Goal: Obtain resource: Download file/media

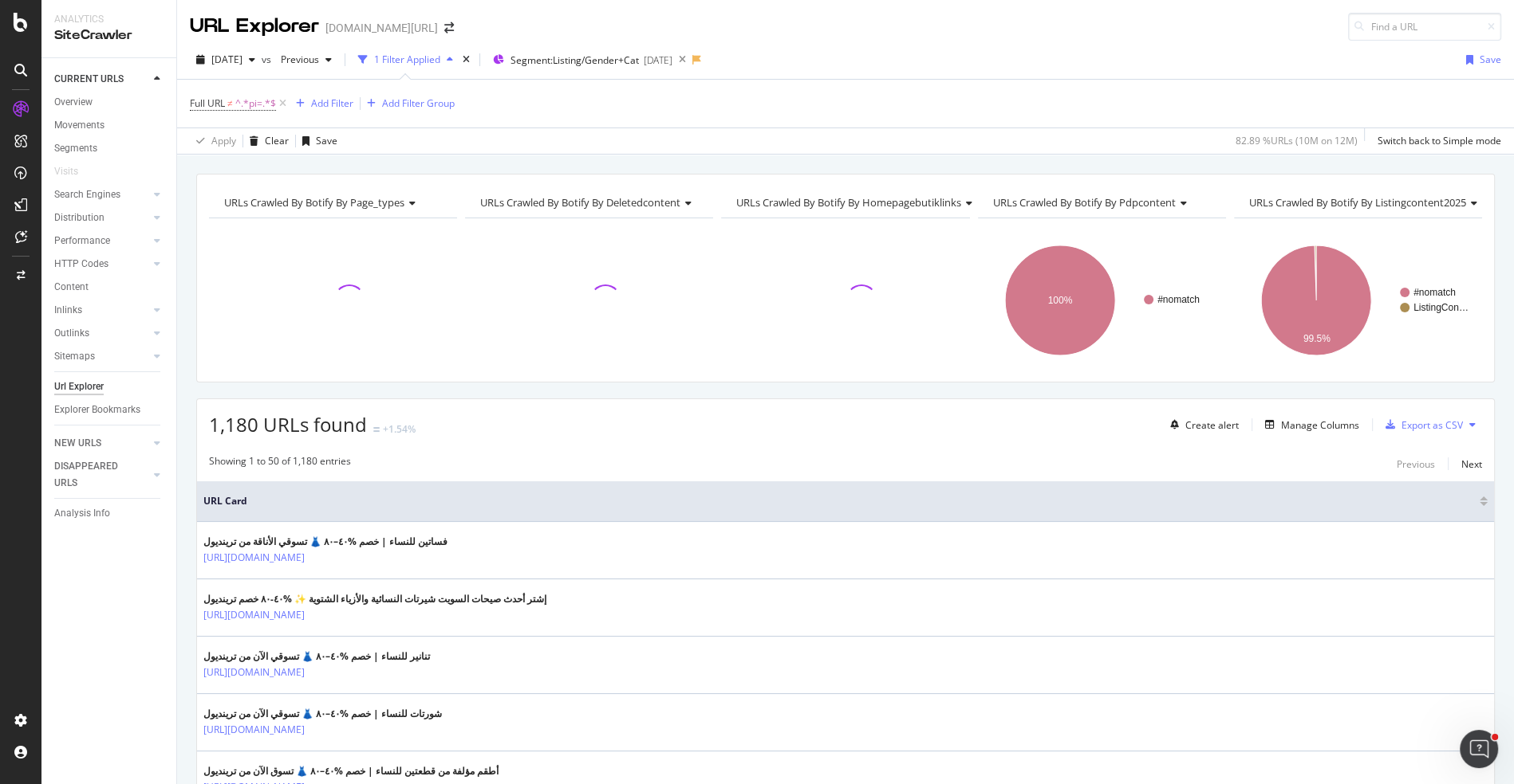
click at [611, 72] on div "[DATE] vs Previous 1 Filter Applied Segment: Listing/Gender+Cat [DATE] Save" at bounding box center [845, 63] width 1337 height 31
click at [622, 59] on span "Segment: Listing/Gender+Cat" at bounding box center [574, 60] width 129 height 14
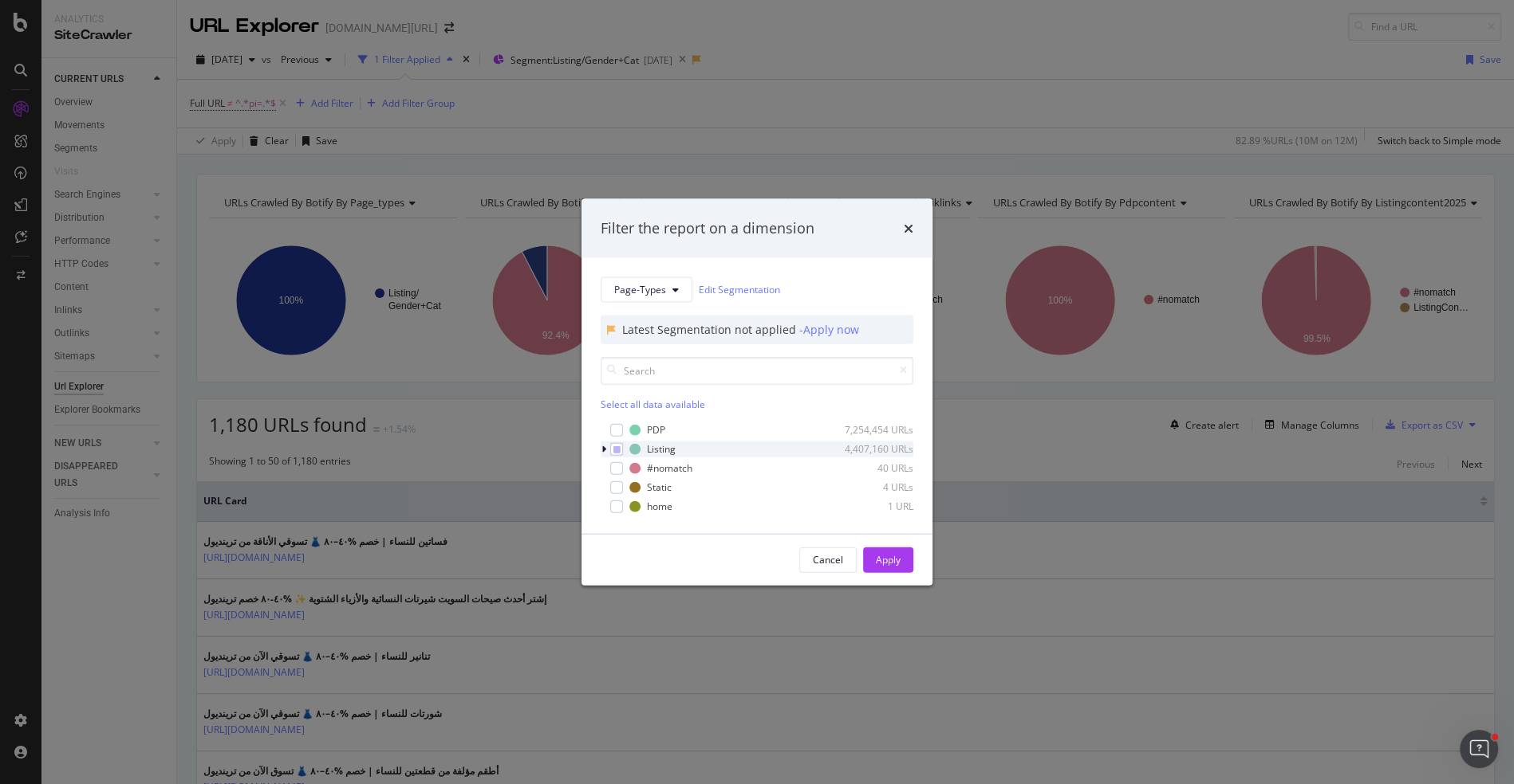
click at [602, 444] on icon "modal" at bounding box center [604, 449] width 5 height 10
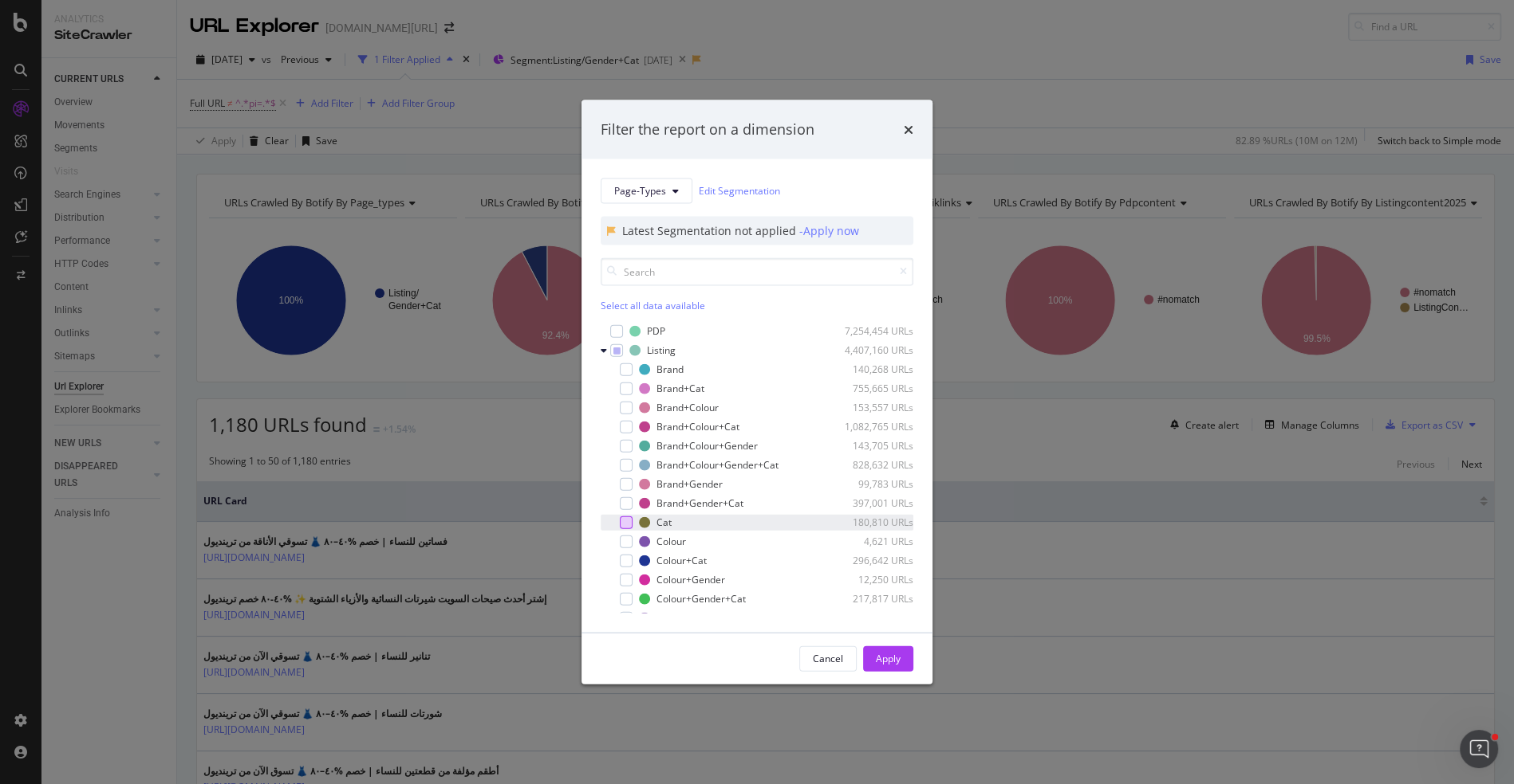
click at [625, 517] on div "modal" at bounding box center [625, 522] width 13 height 13
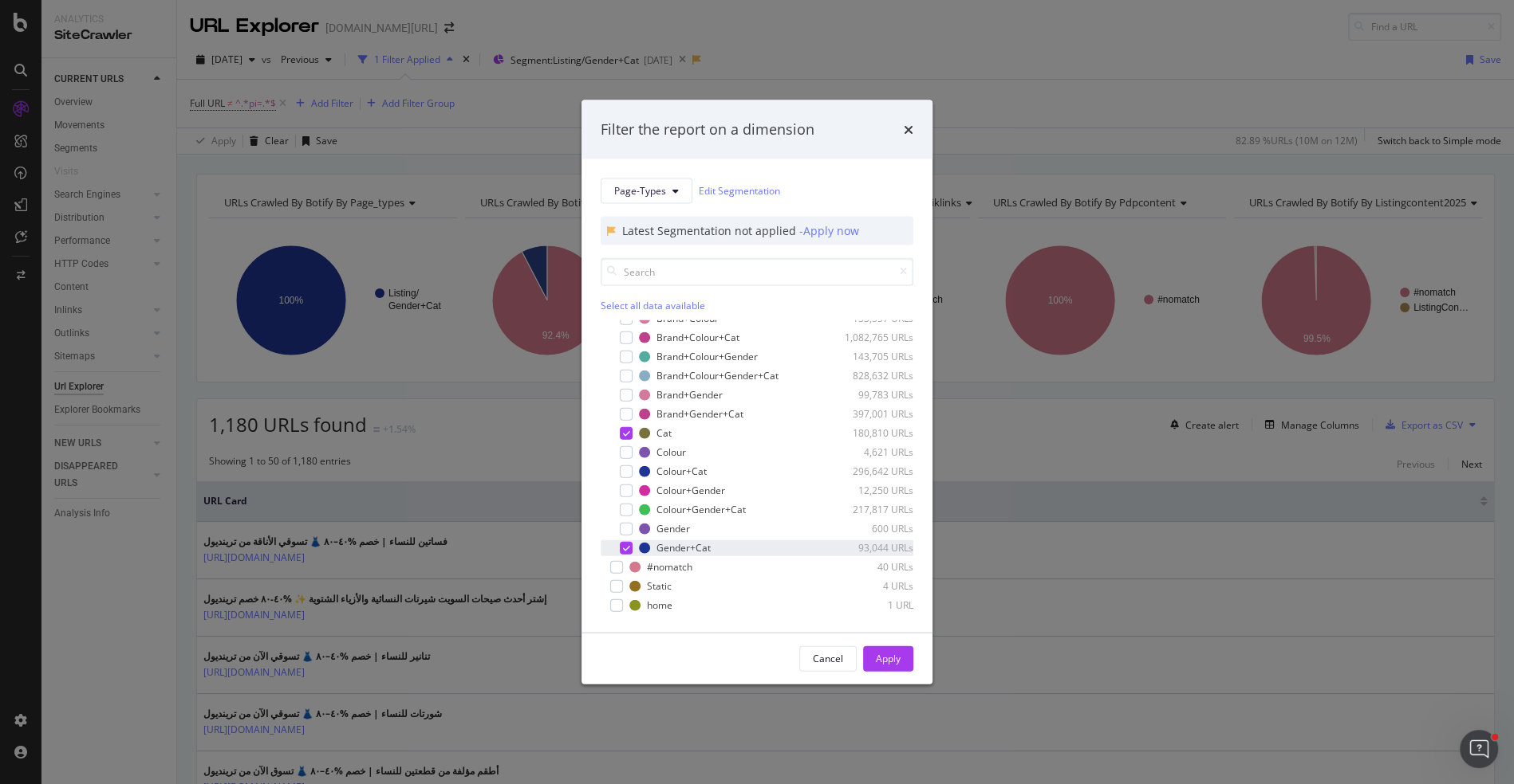
click at [627, 544] on icon "modal" at bounding box center [626, 548] width 7 height 8
click at [876, 650] on div "Apply" at bounding box center [888, 658] width 25 height 24
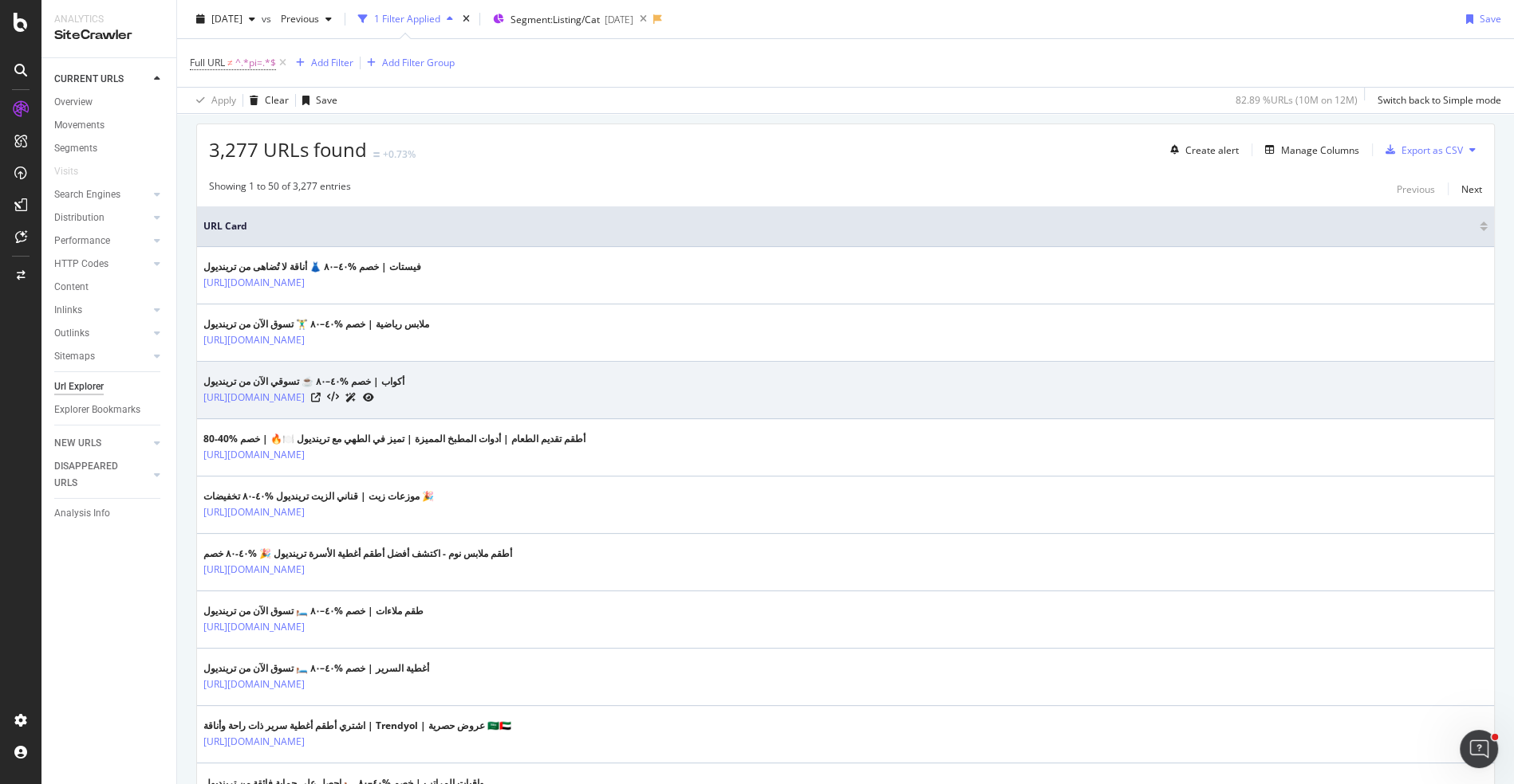
scroll to position [381, 0]
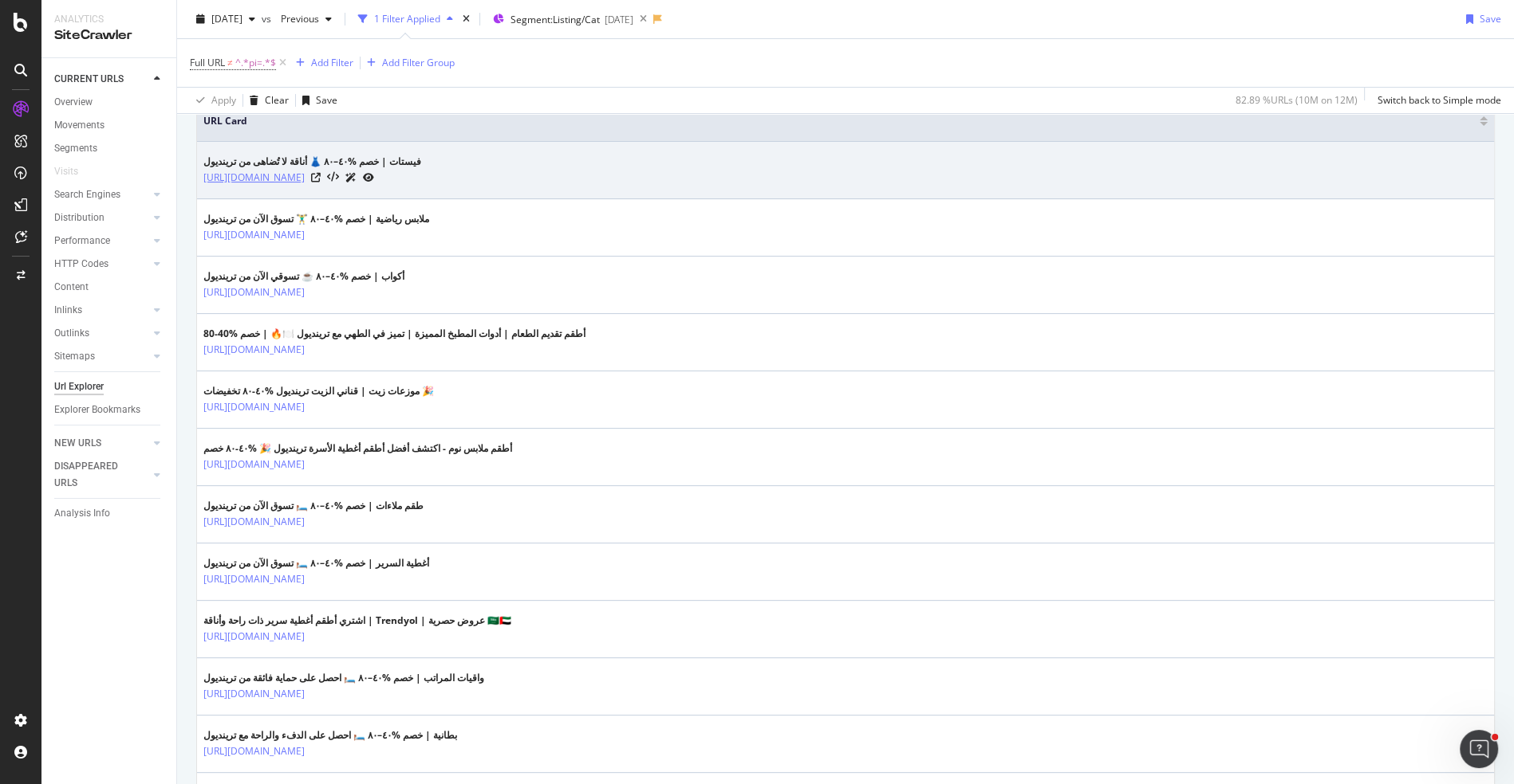
drag, startPoint x: 397, startPoint y: 174, endPoint x: 321, endPoint y: 177, distance: 76.1
click at [321, 177] on div "[URL][DOMAIN_NAME]" at bounding box center [312, 177] width 218 height 17
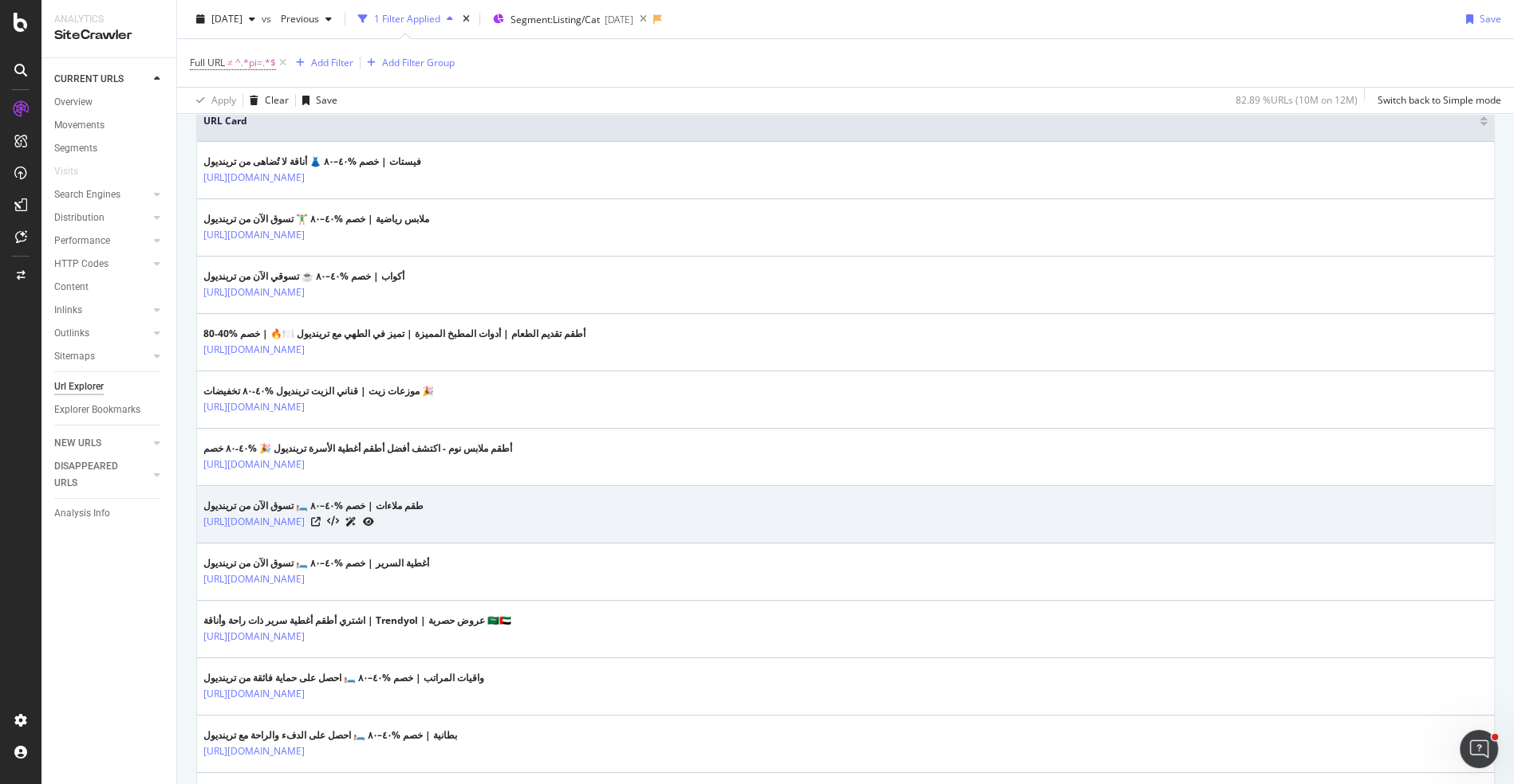
copy link "/ar/vests-x-c1207"
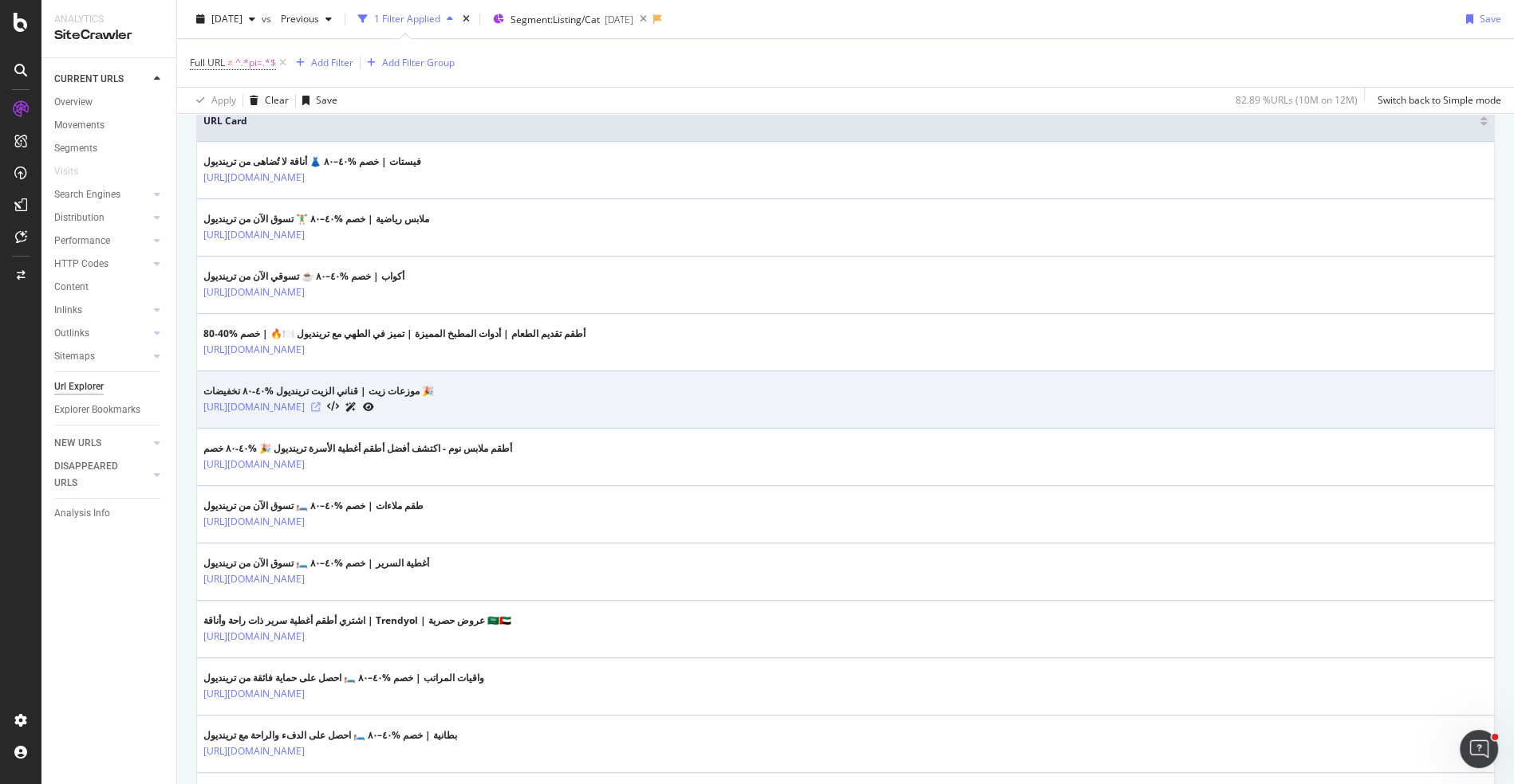
click at [321, 402] on icon at bounding box center [316, 407] width 10 height 10
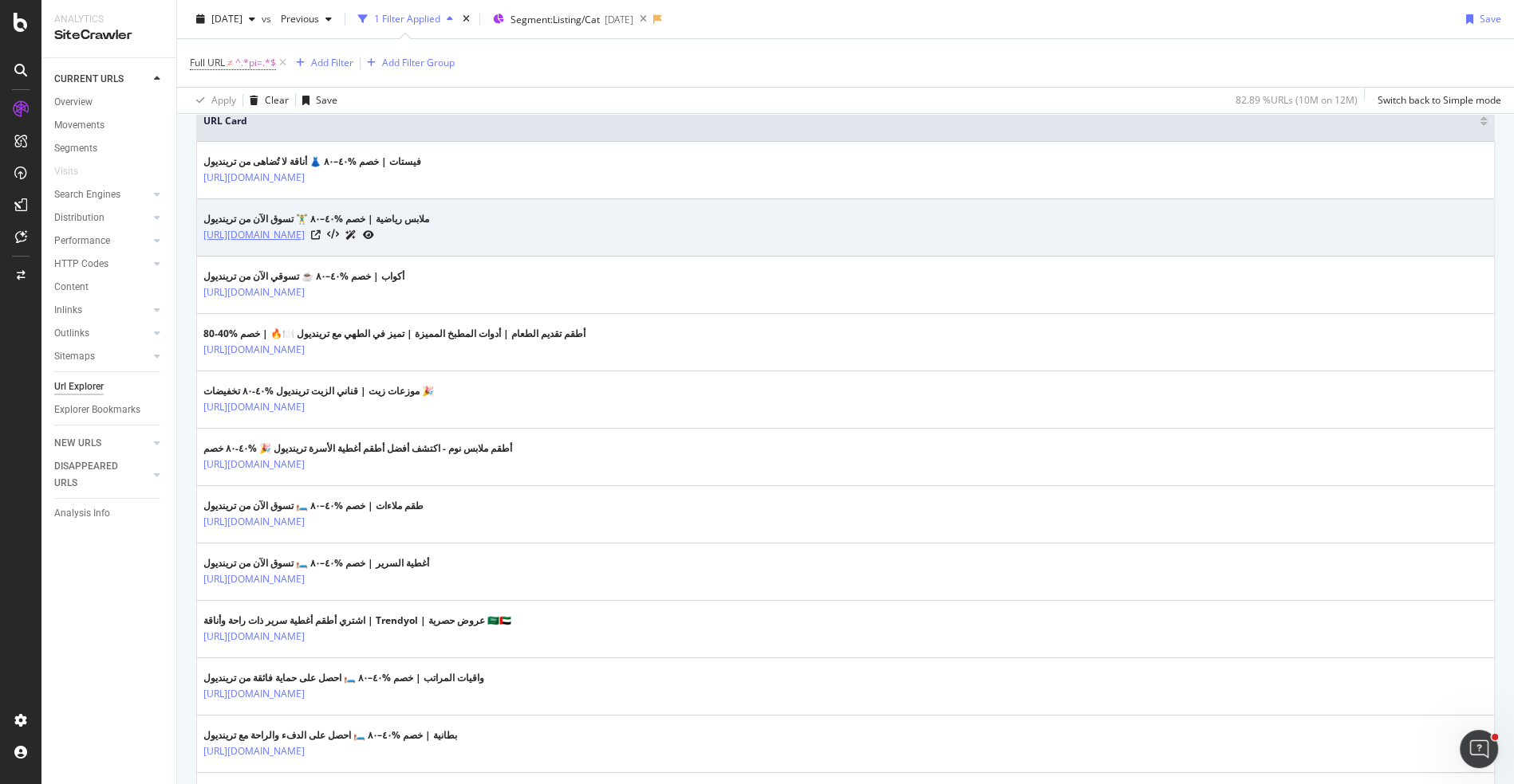
drag, startPoint x: 436, startPoint y: 229, endPoint x: 317, endPoint y: 229, distance: 119.0
click at [317, 229] on div "[URL][DOMAIN_NAME]" at bounding box center [316, 235] width 226 height 17
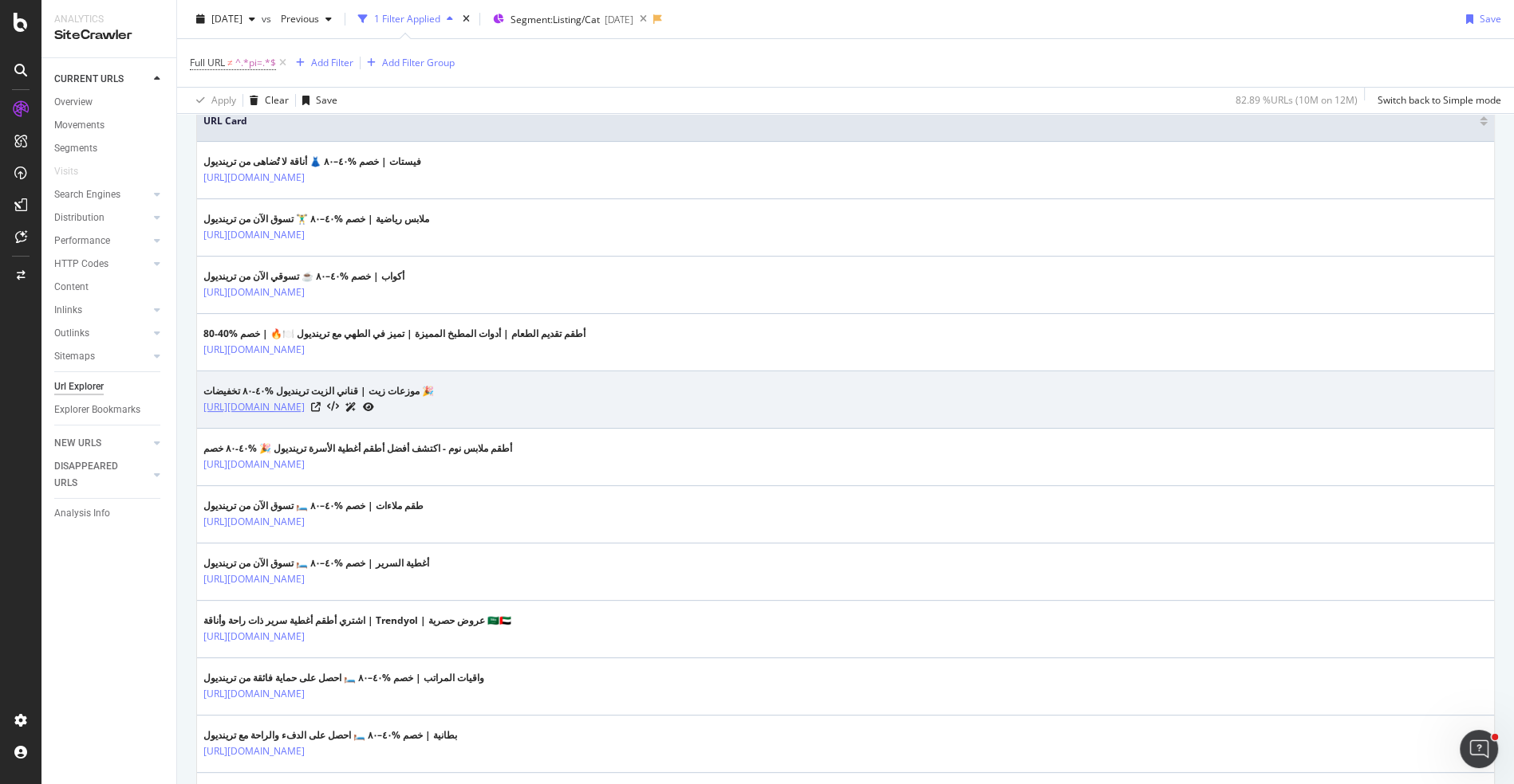
copy link "/ar/sportswear-x-c101447"
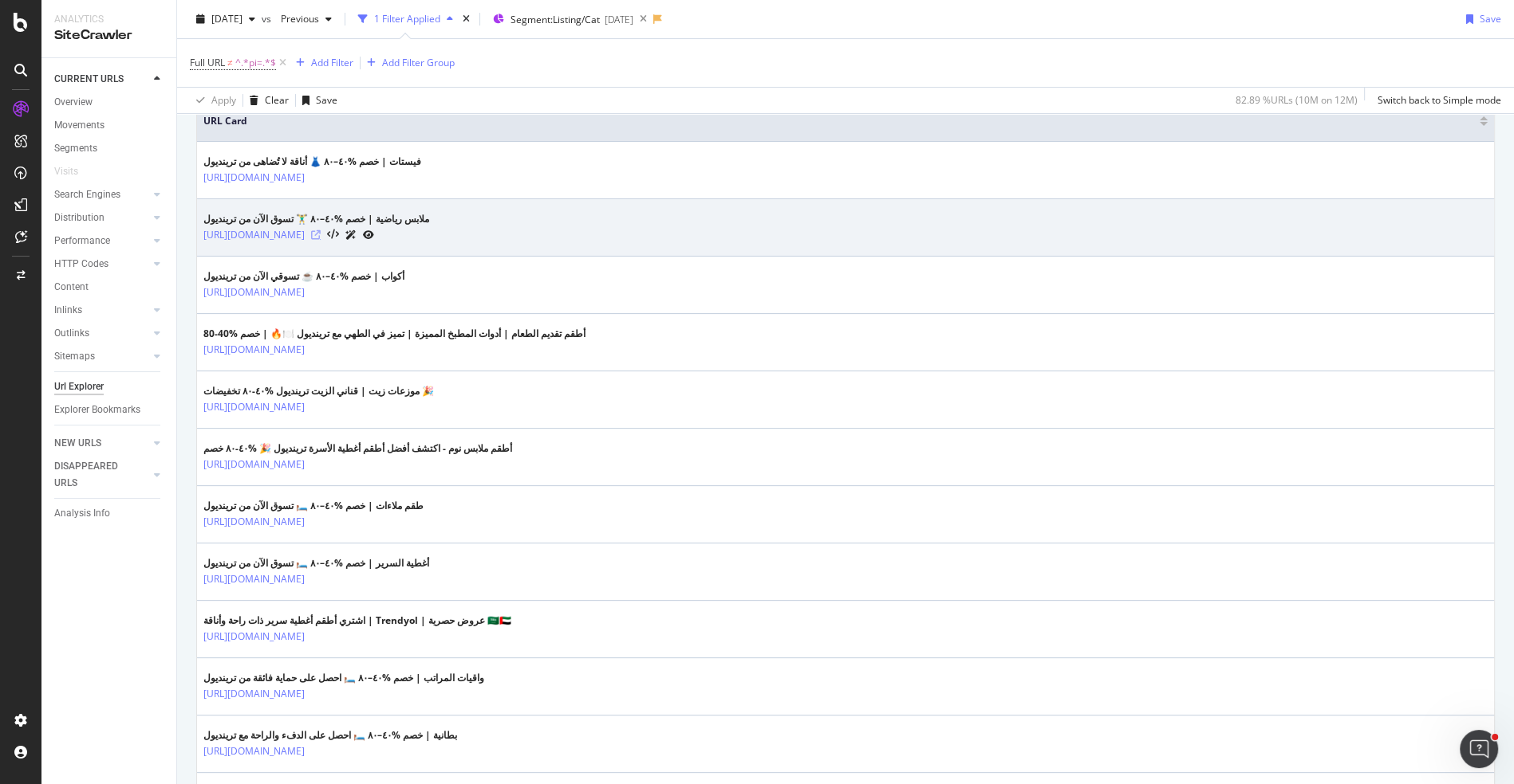
click at [321, 231] on icon at bounding box center [316, 235] width 10 height 10
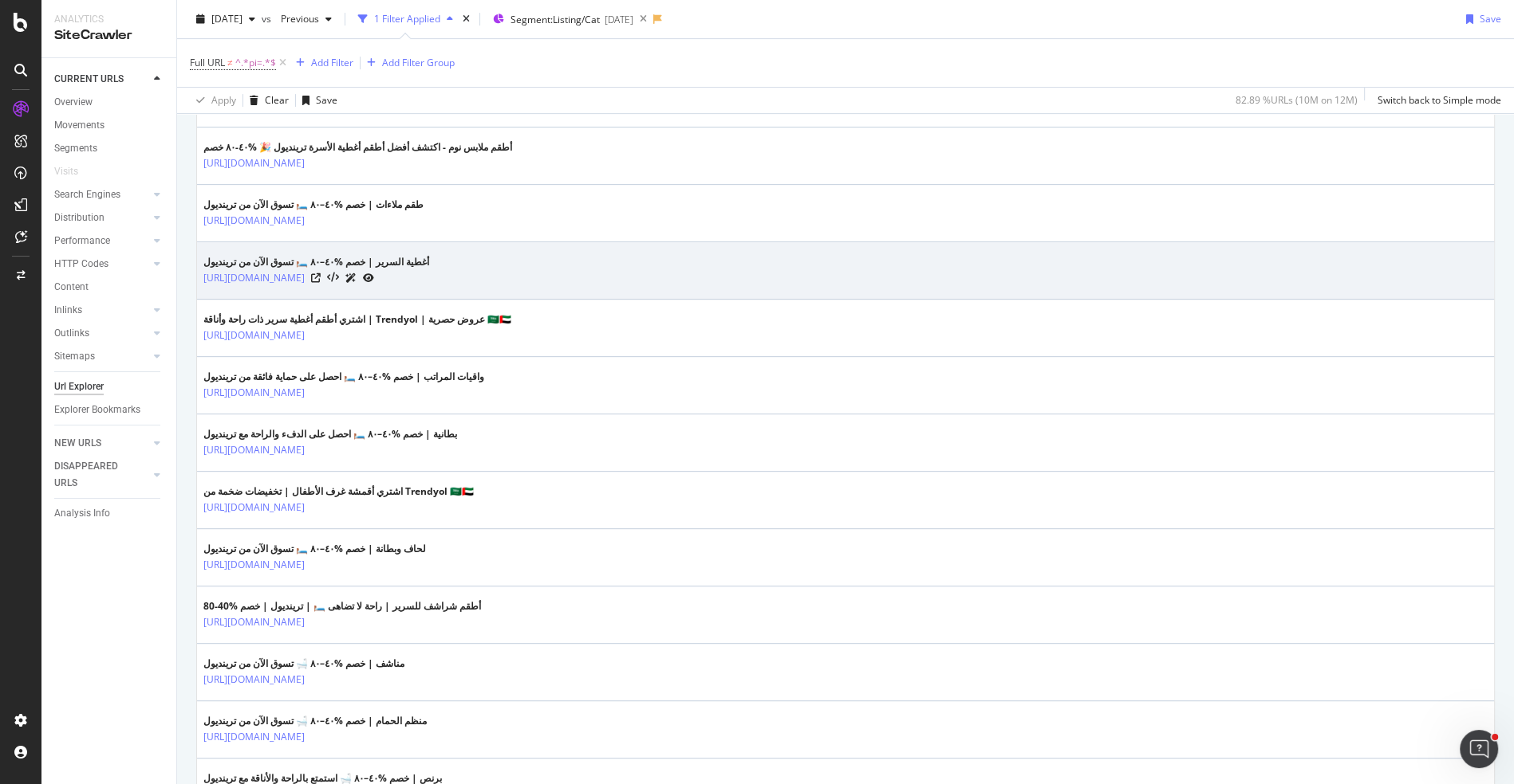
scroll to position [683, 0]
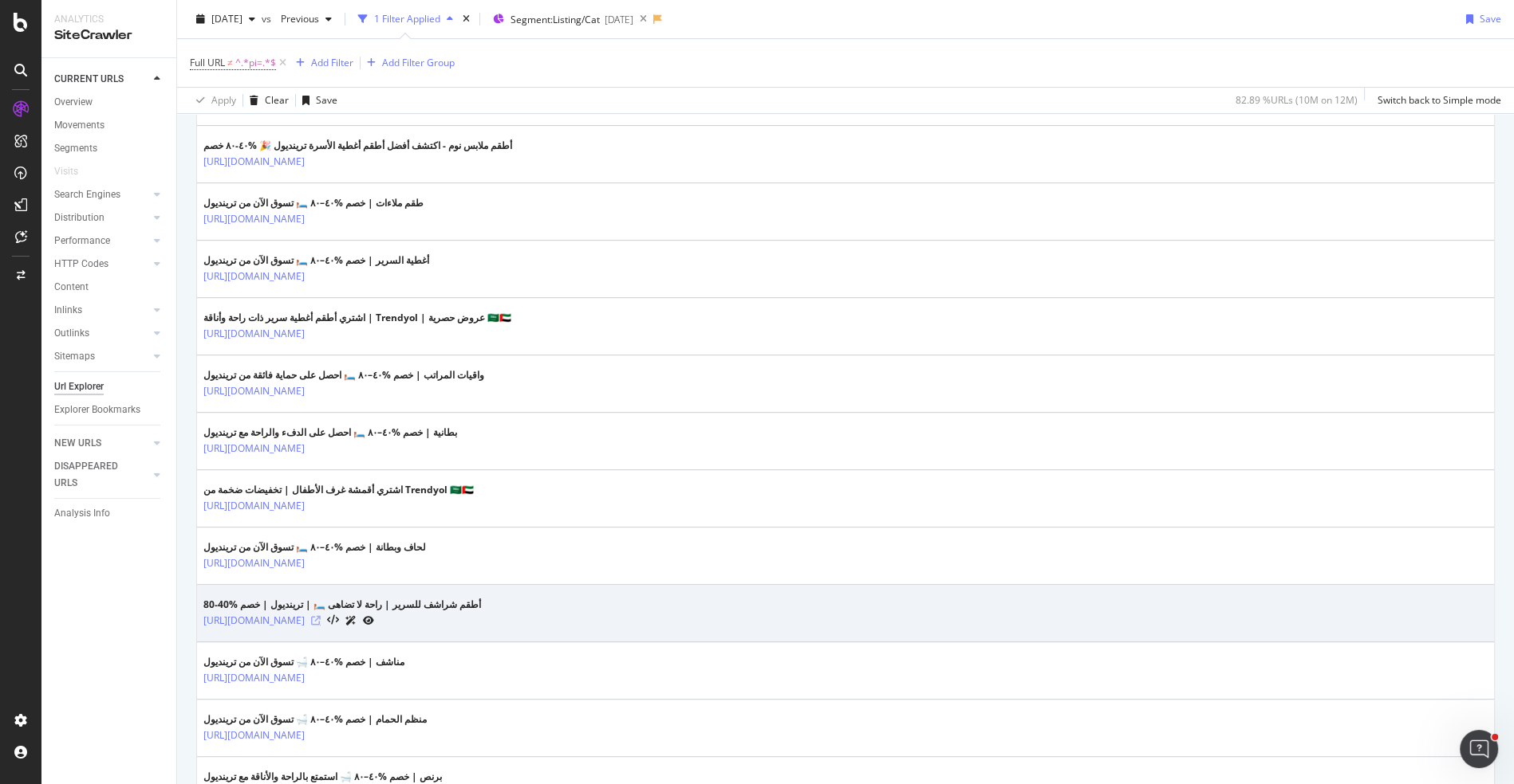
click at [321, 616] on icon at bounding box center [316, 621] width 10 height 10
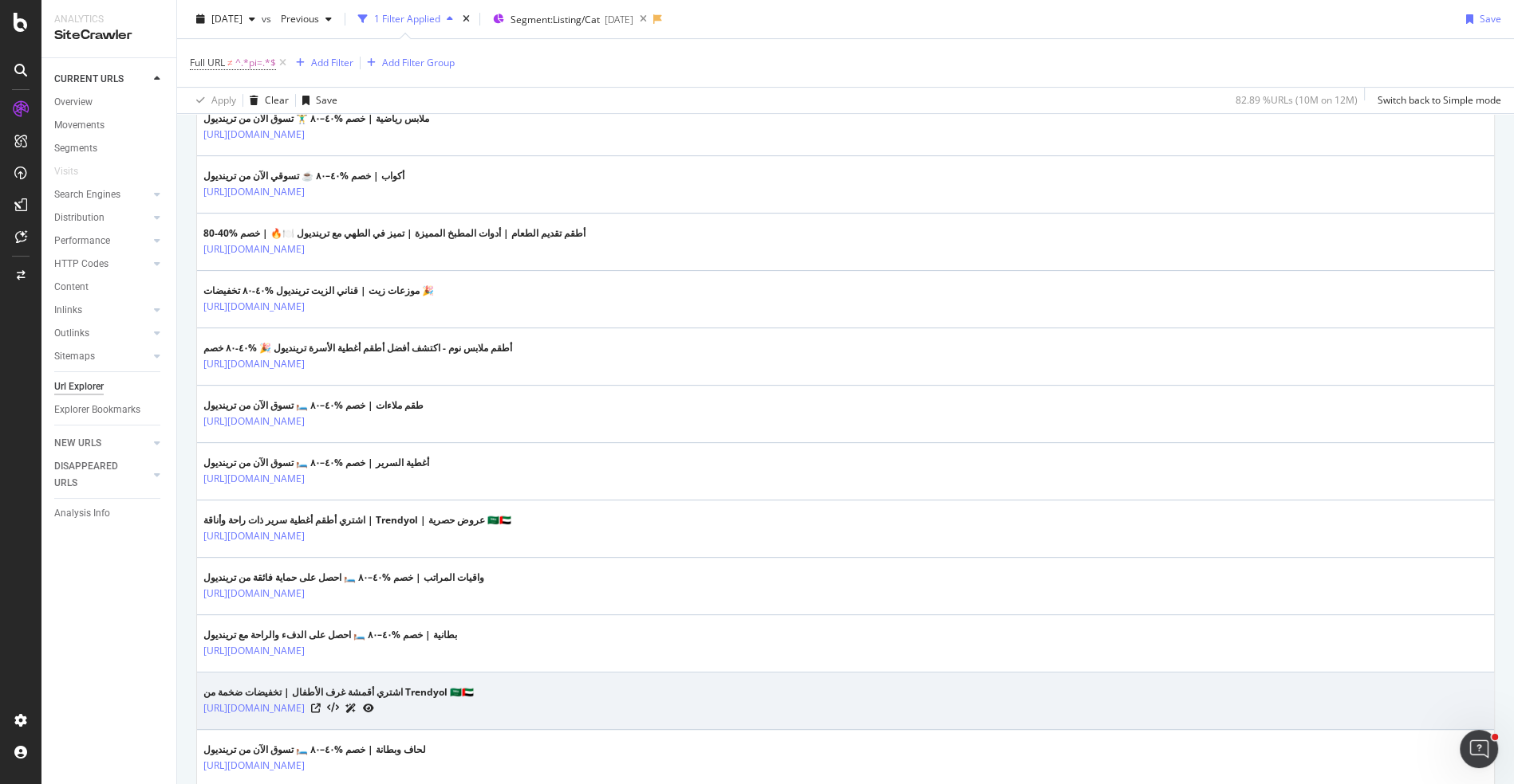
scroll to position [0, 0]
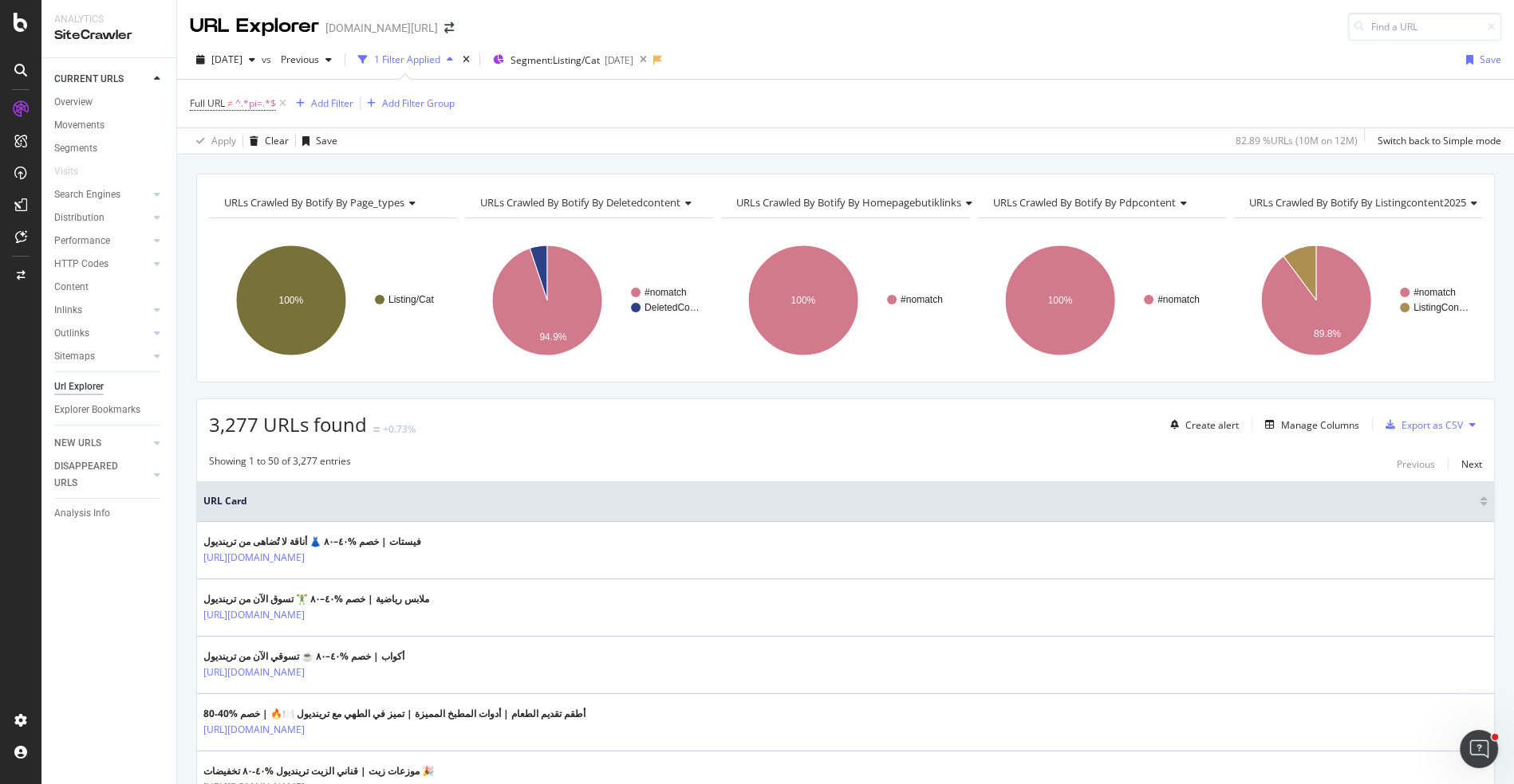
click at [1304, 419] on div "Manage Columns" at bounding box center [1321, 426] width 79 height 14
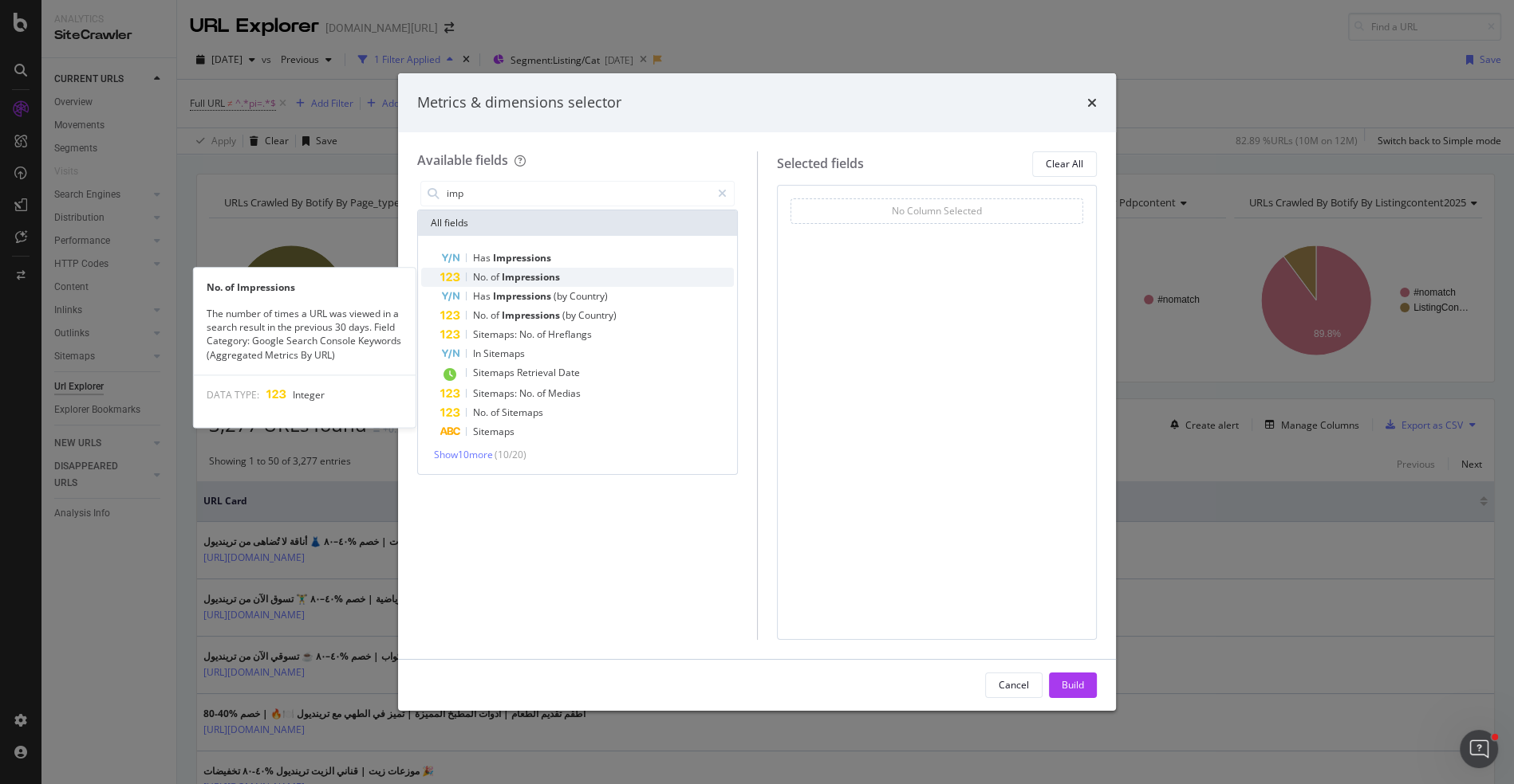
type input "imp"
click at [611, 272] on div "No. of Impressions" at bounding box center [586, 277] width 294 height 19
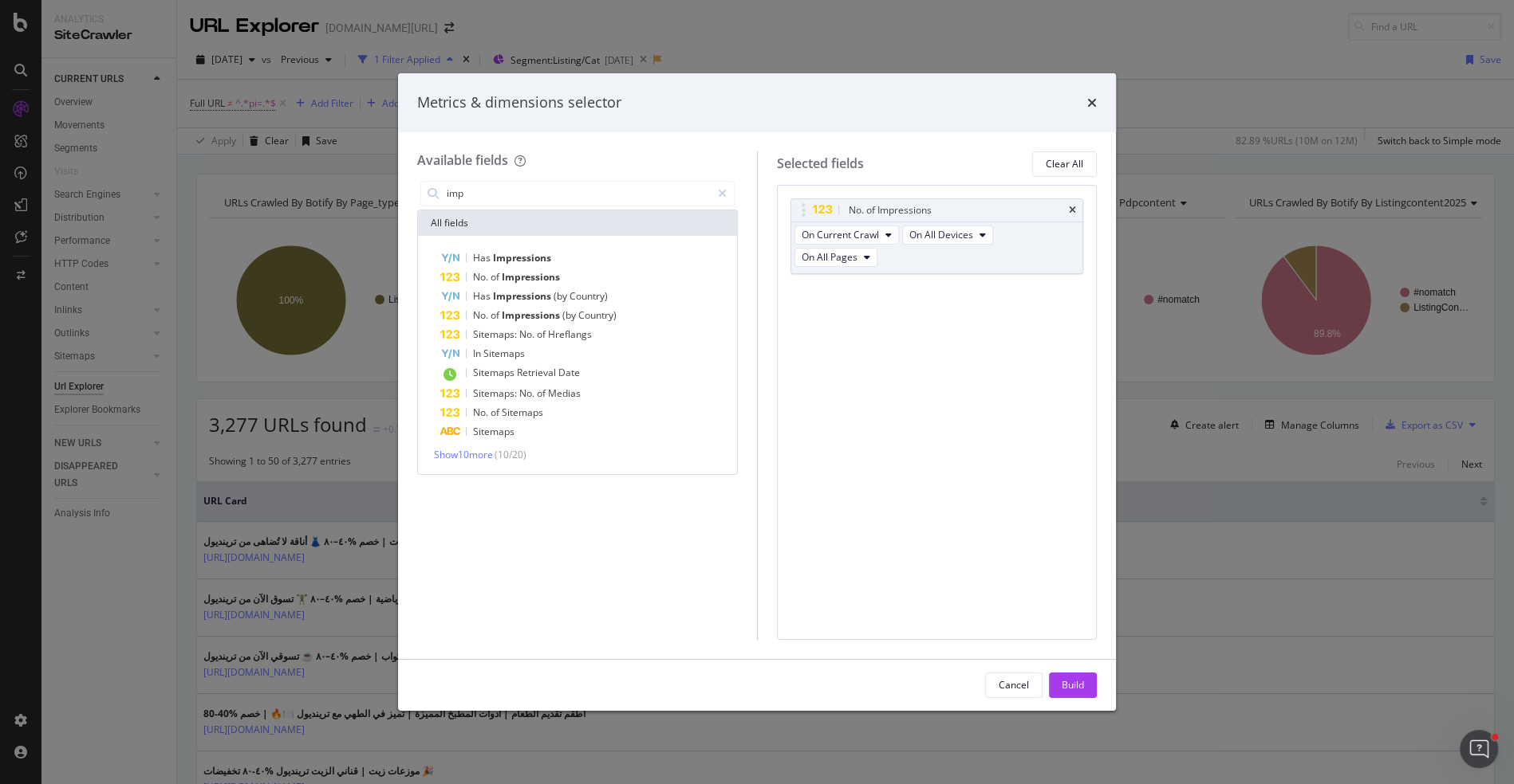
click at [1069, 692] on div "Build" at bounding box center [1072, 685] width 23 height 14
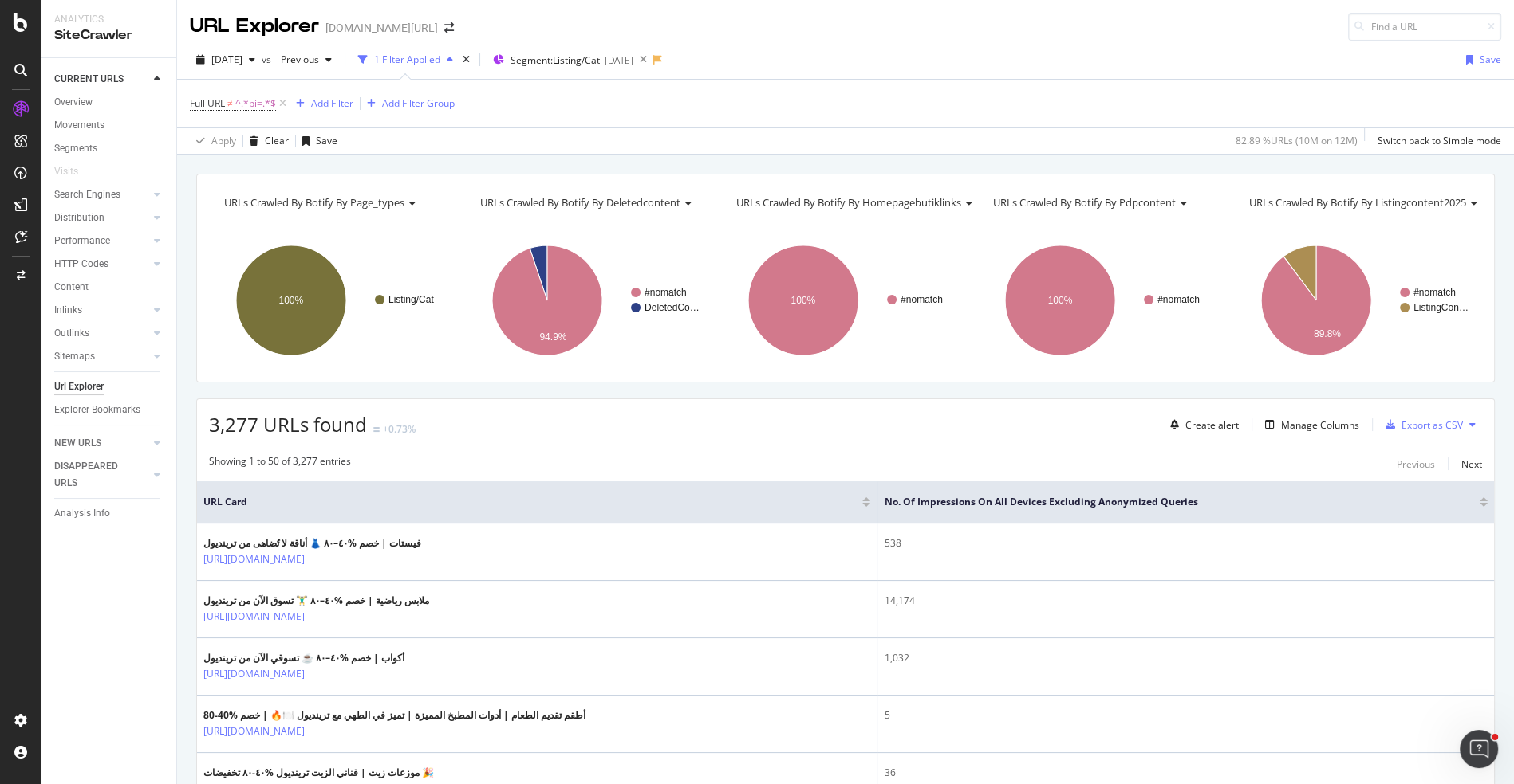
click at [1485, 497] on div at bounding box center [1484, 499] width 8 height 4
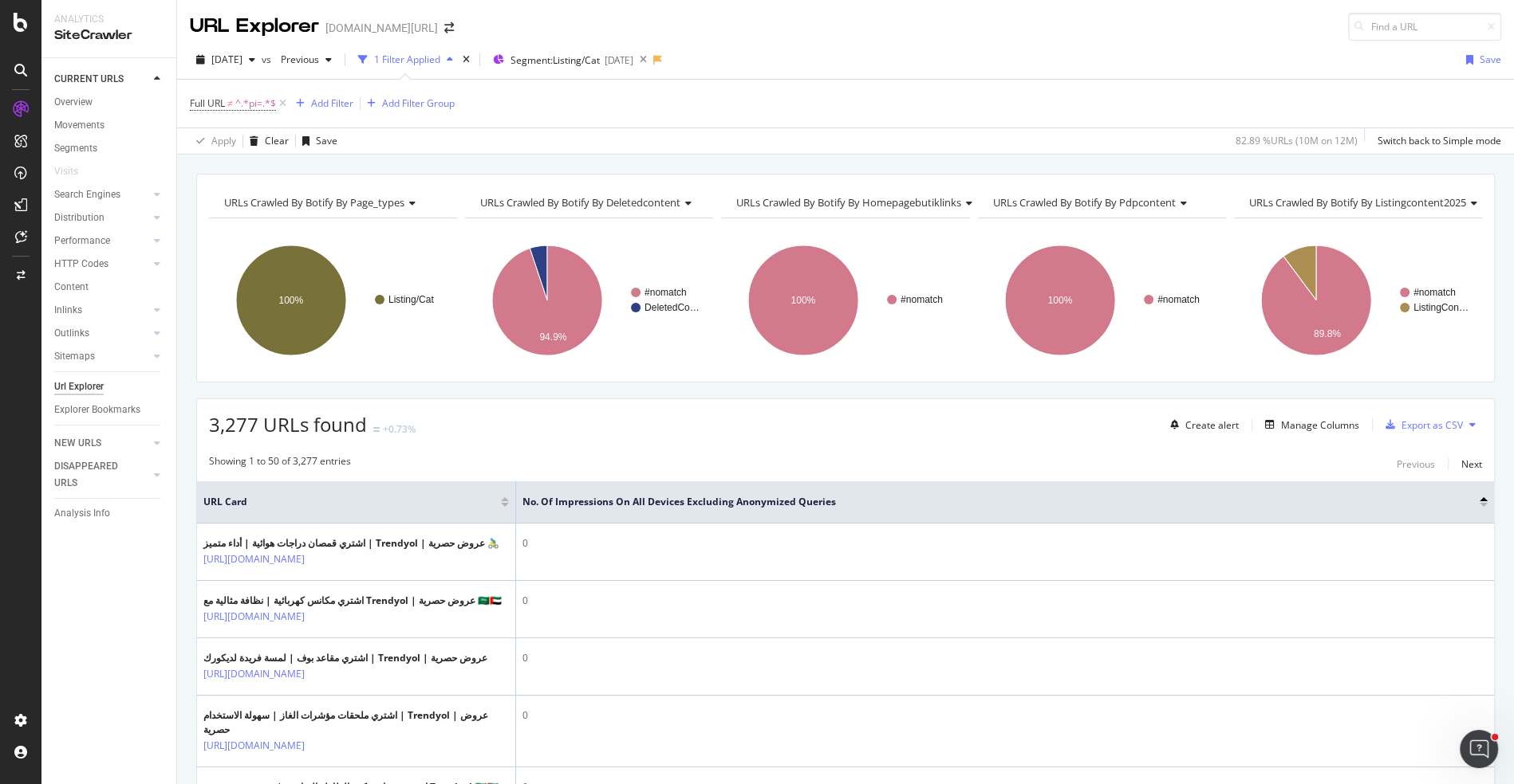
click at [1487, 503] on div at bounding box center [1484, 505] width 8 height 4
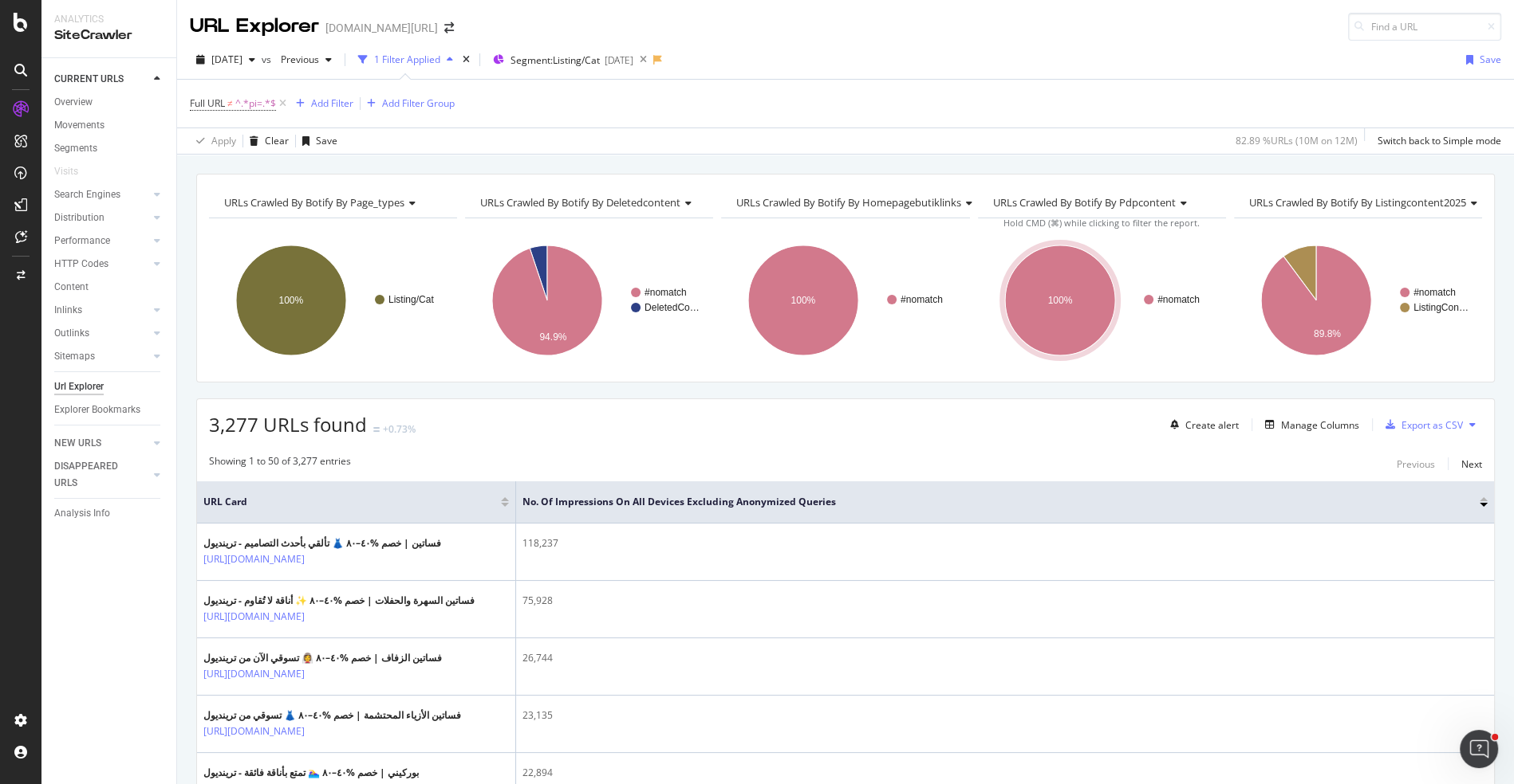
click at [106, 625] on div "CURRENT URLS Overview Movements Segments Visits Search Engines Top Charts Segme…" at bounding box center [108, 421] width 135 height 726
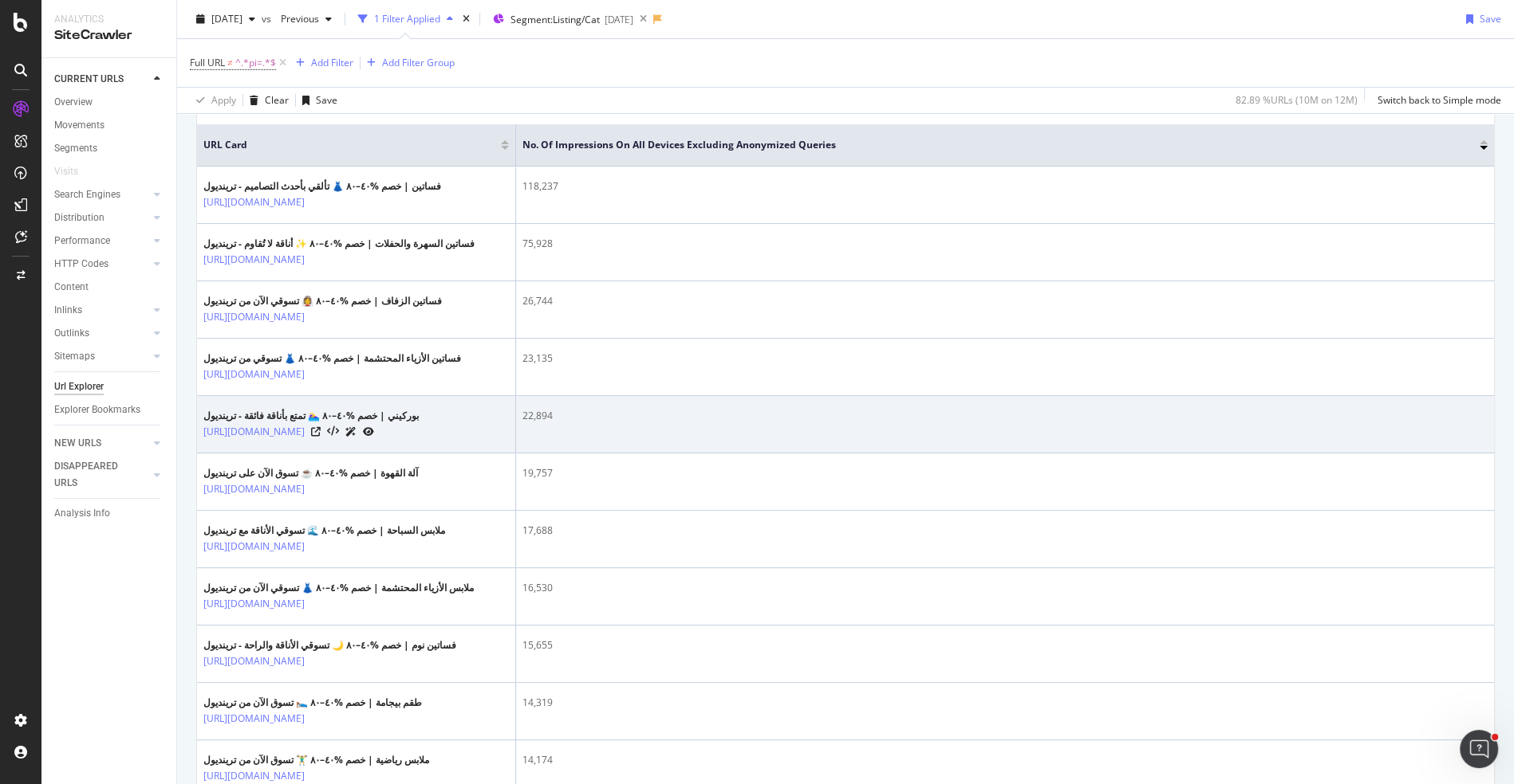
scroll to position [362, 0]
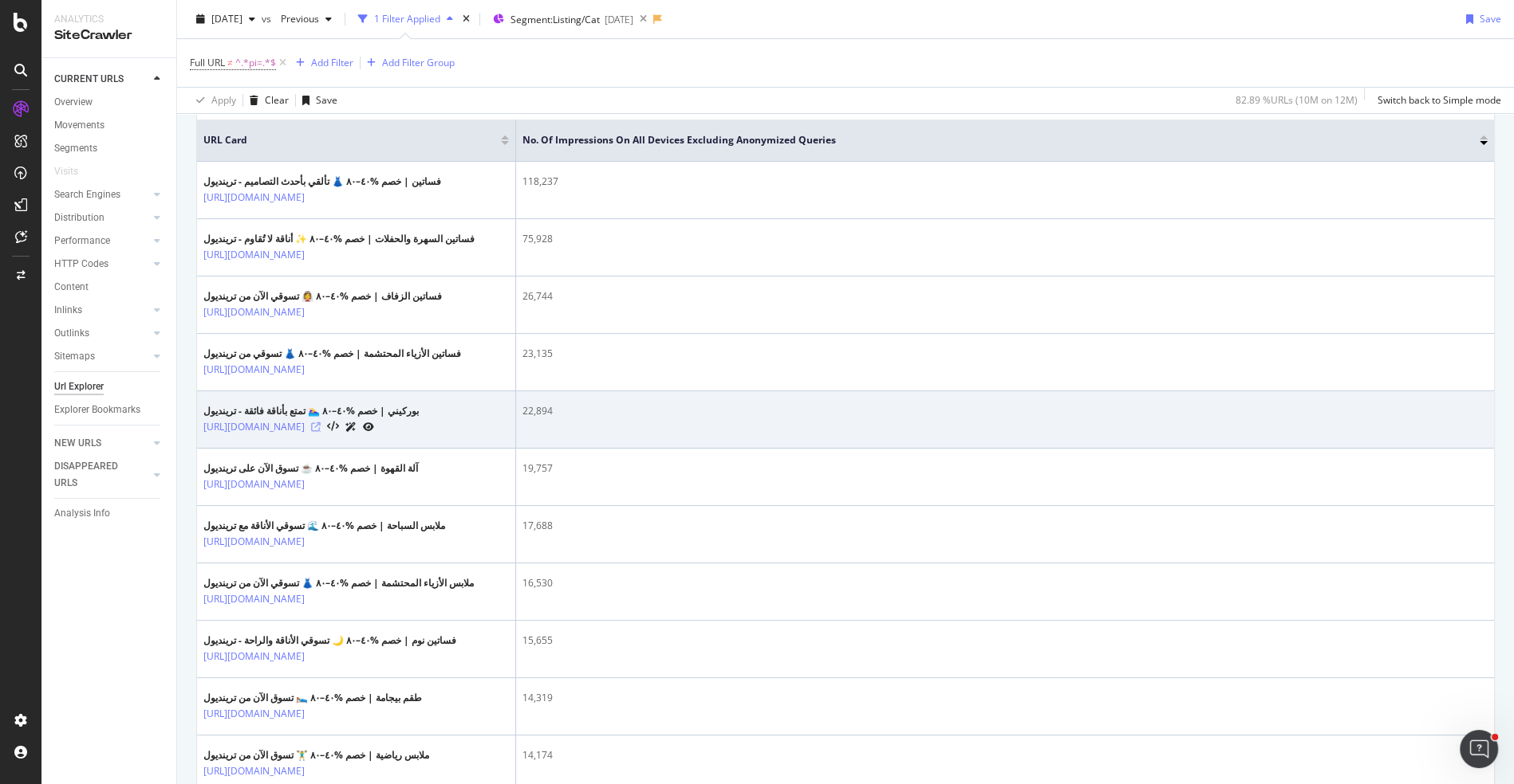
click at [321, 432] on icon at bounding box center [316, 428] width 10 height 10
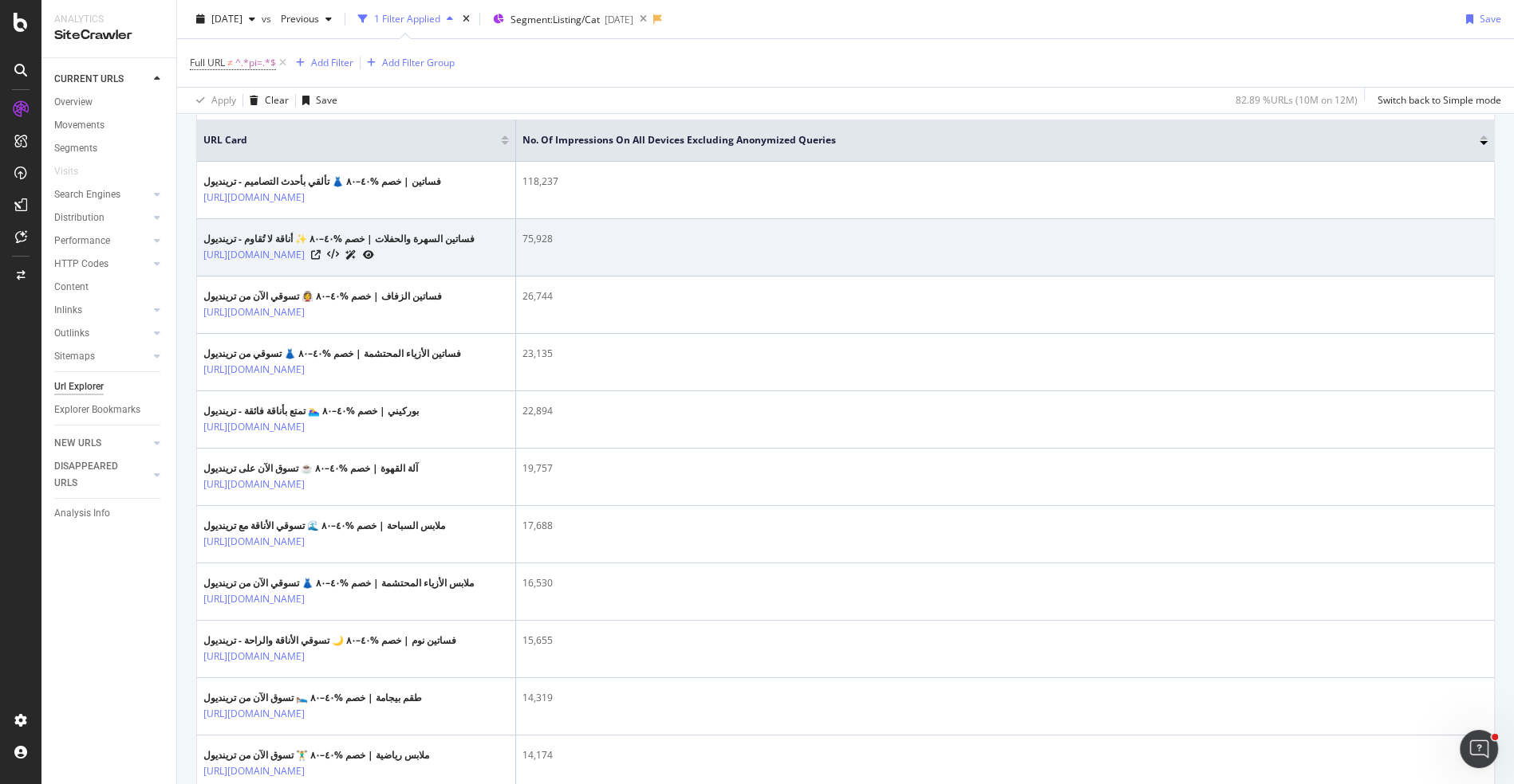
scroll to position [0, 0]
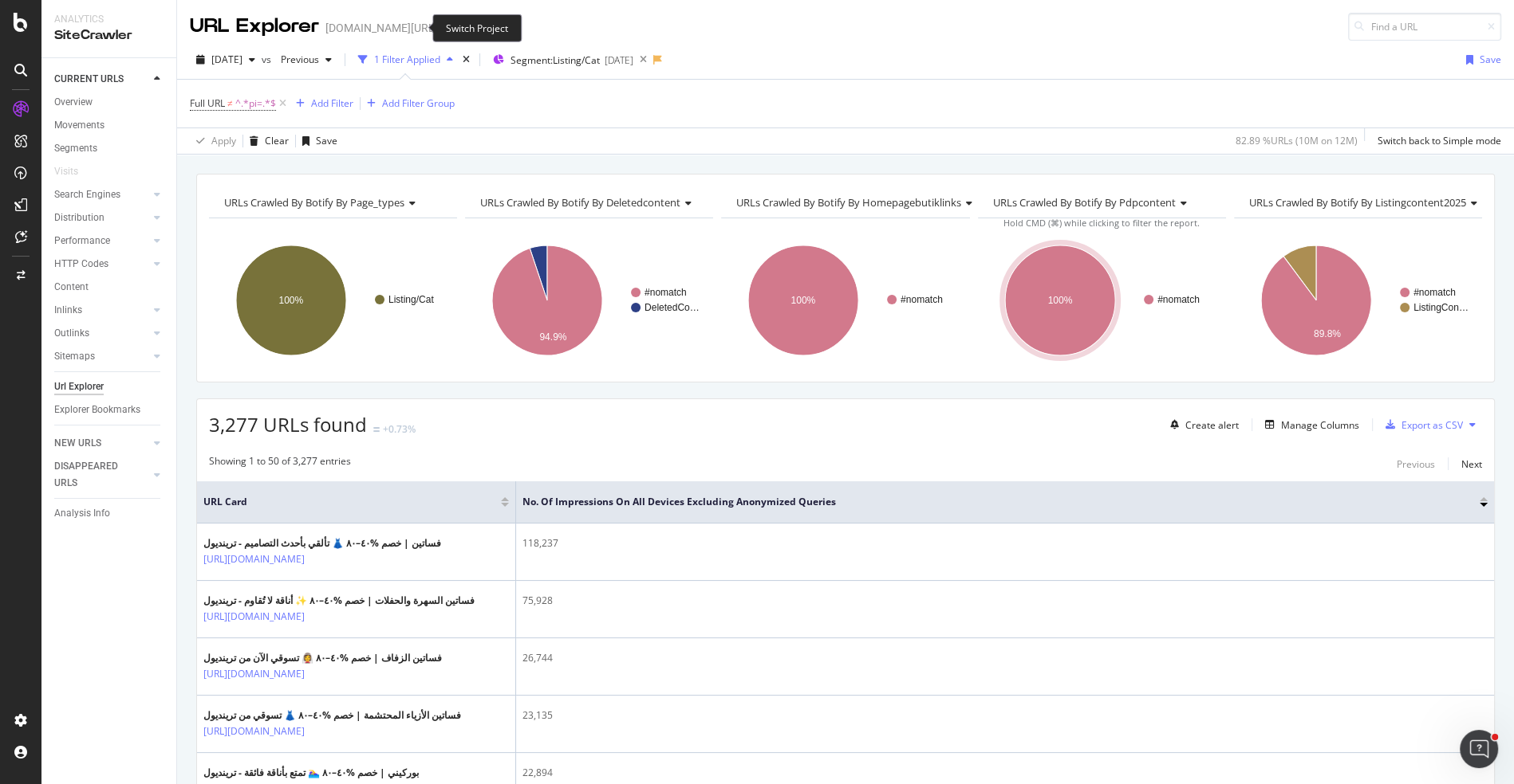
click at [438, 32] on span at bounding box center [449, 27] width 23 height 11
click at [445, 27] on icon "arrow-right-arrow-left" at bounding box center [450, 27] width 10 height 11
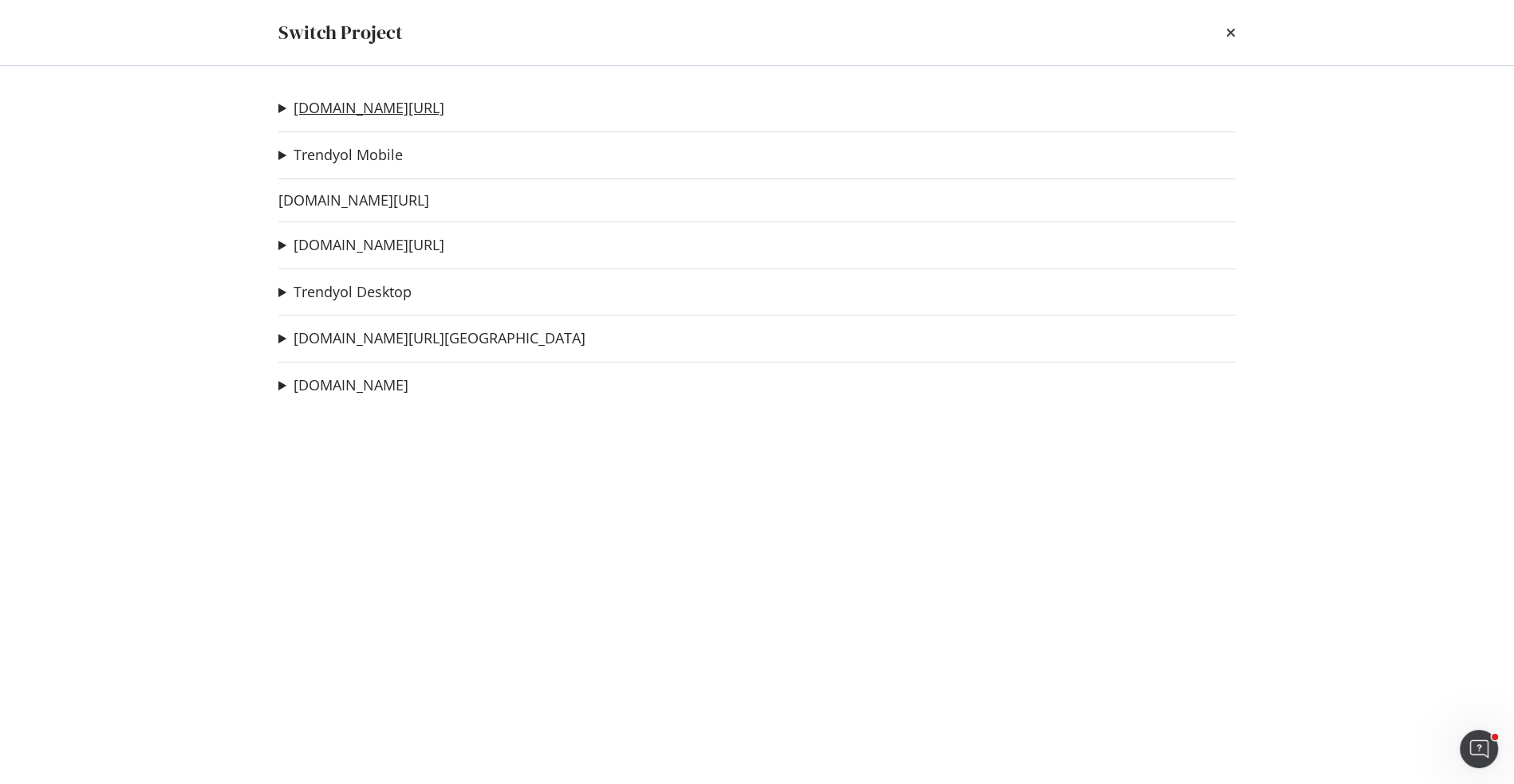
click at [363, 107] on link "[DOMAIN_NAME][URL]" at bounding box center [369, 108] width 151 height 17
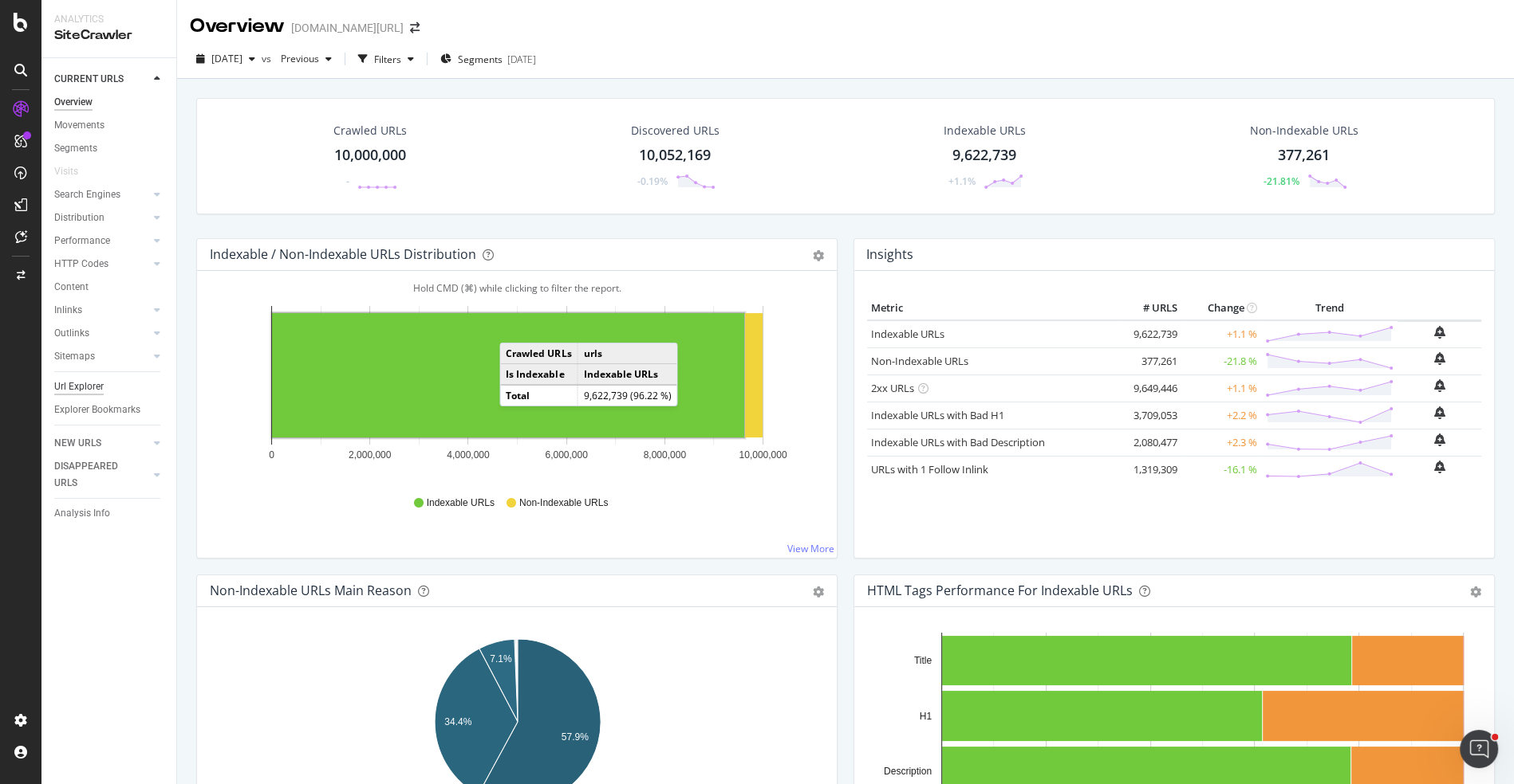
click at [92, 393] on div "Url Explorer" at bounding box center [79, 387] width 49 height 17
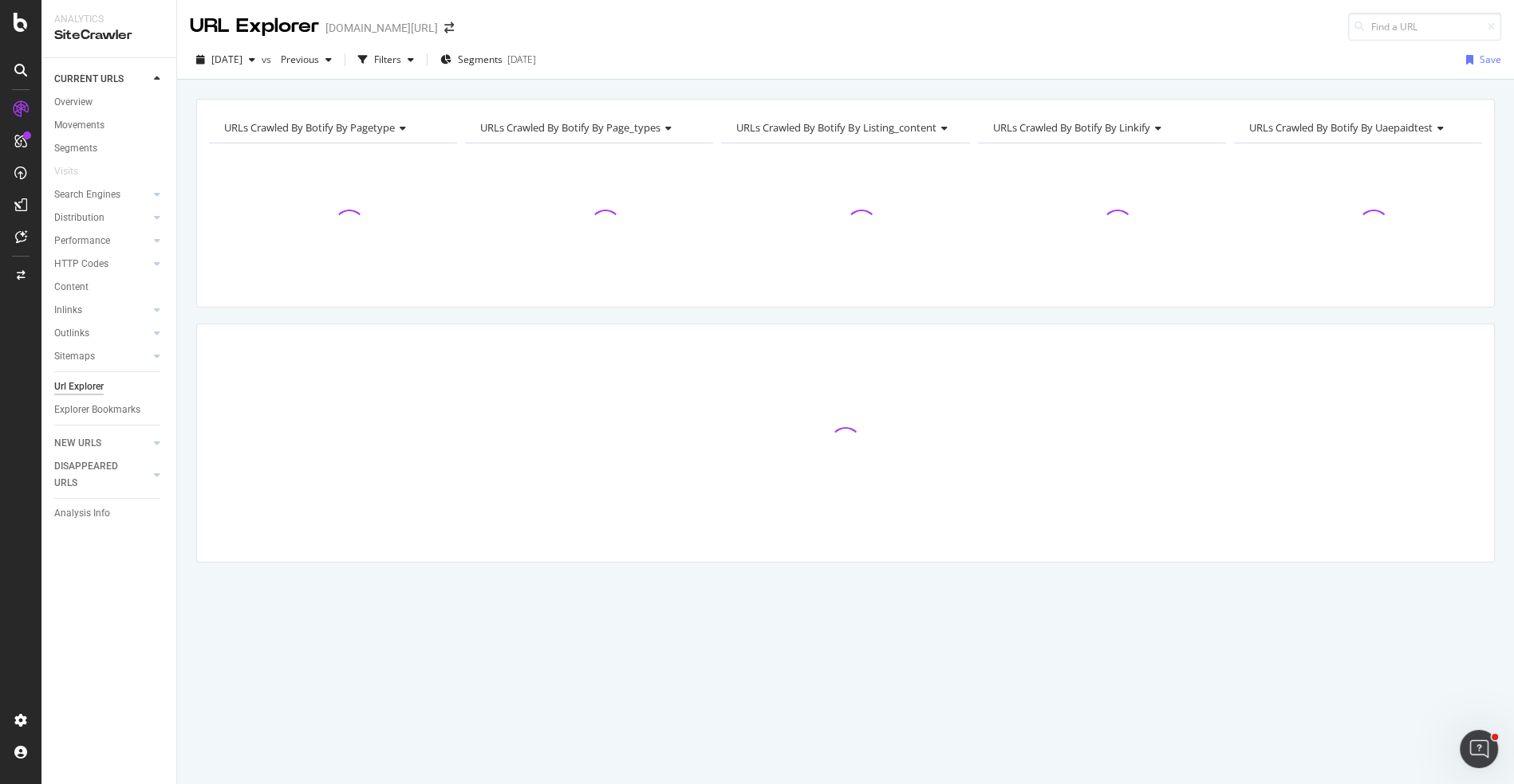
click at [496, 72] on div "[DATE] vs Previous Filters Segments [DATE] Save" at bounding box center [845, 63] width 1337 height 31
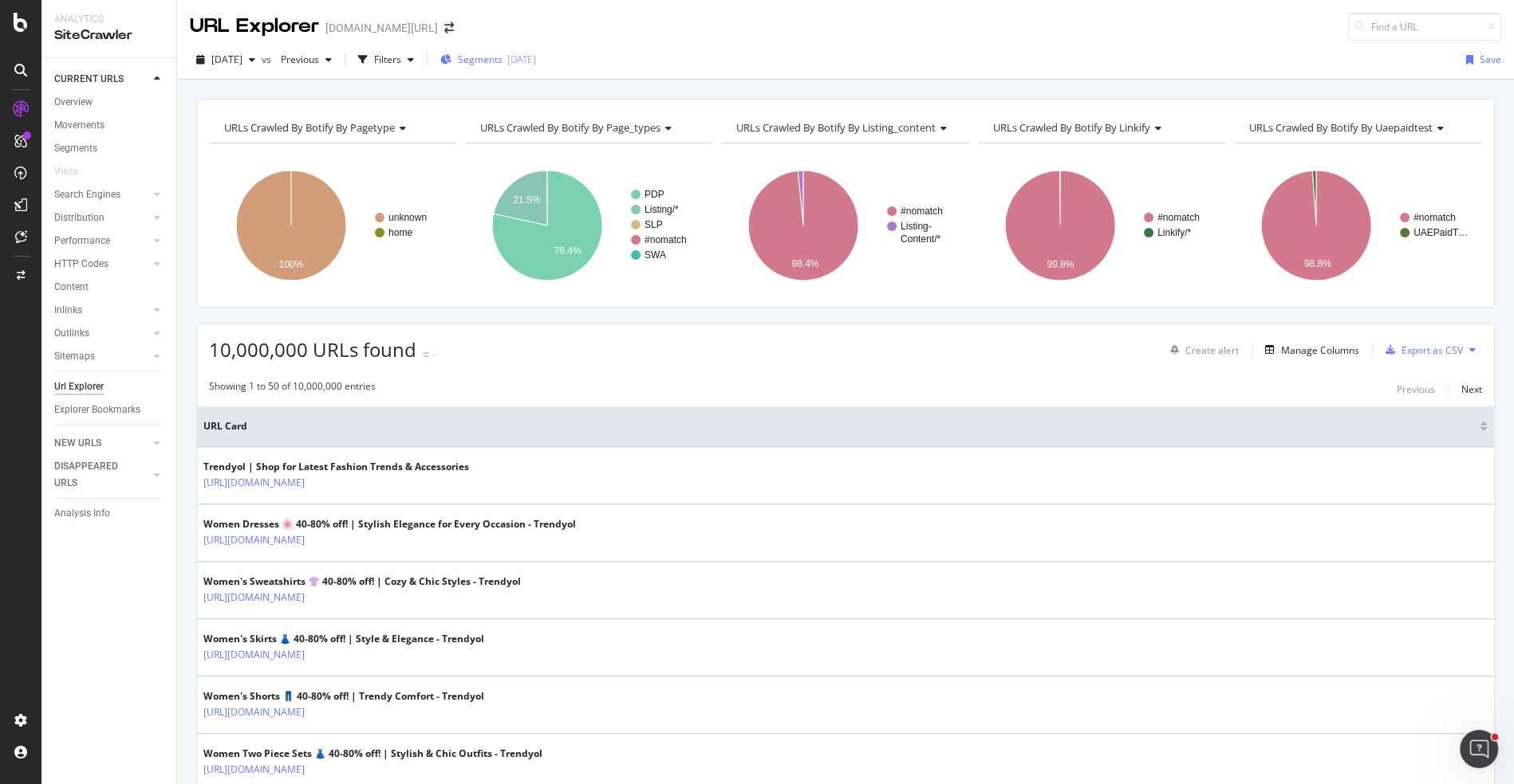
click at [500, 62] on span "Segments" at bounding box center [479, 60] width 44 height 14
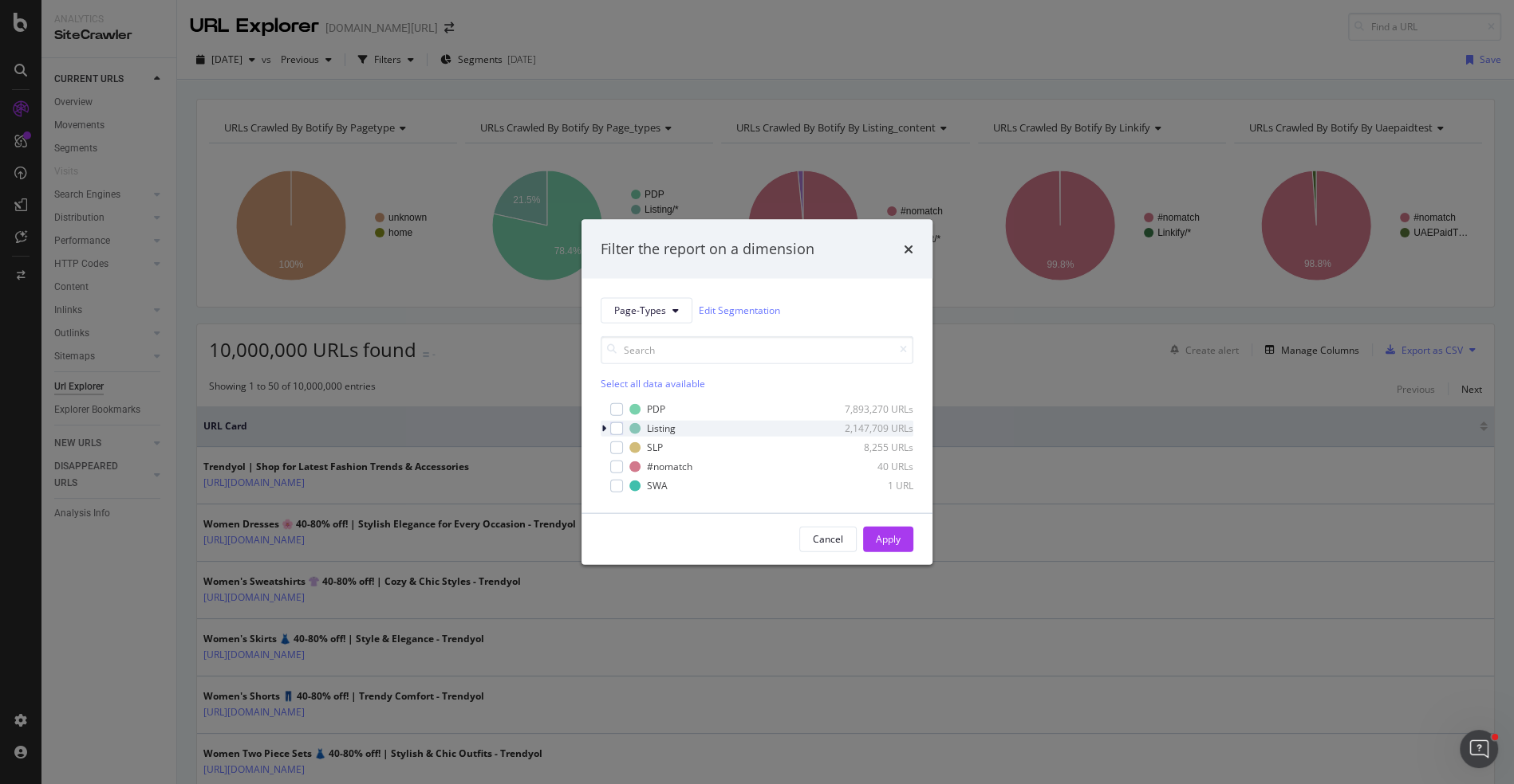
click at [602, 428] on icon "modal" at bounding box center [604, 428] width 5 height 10
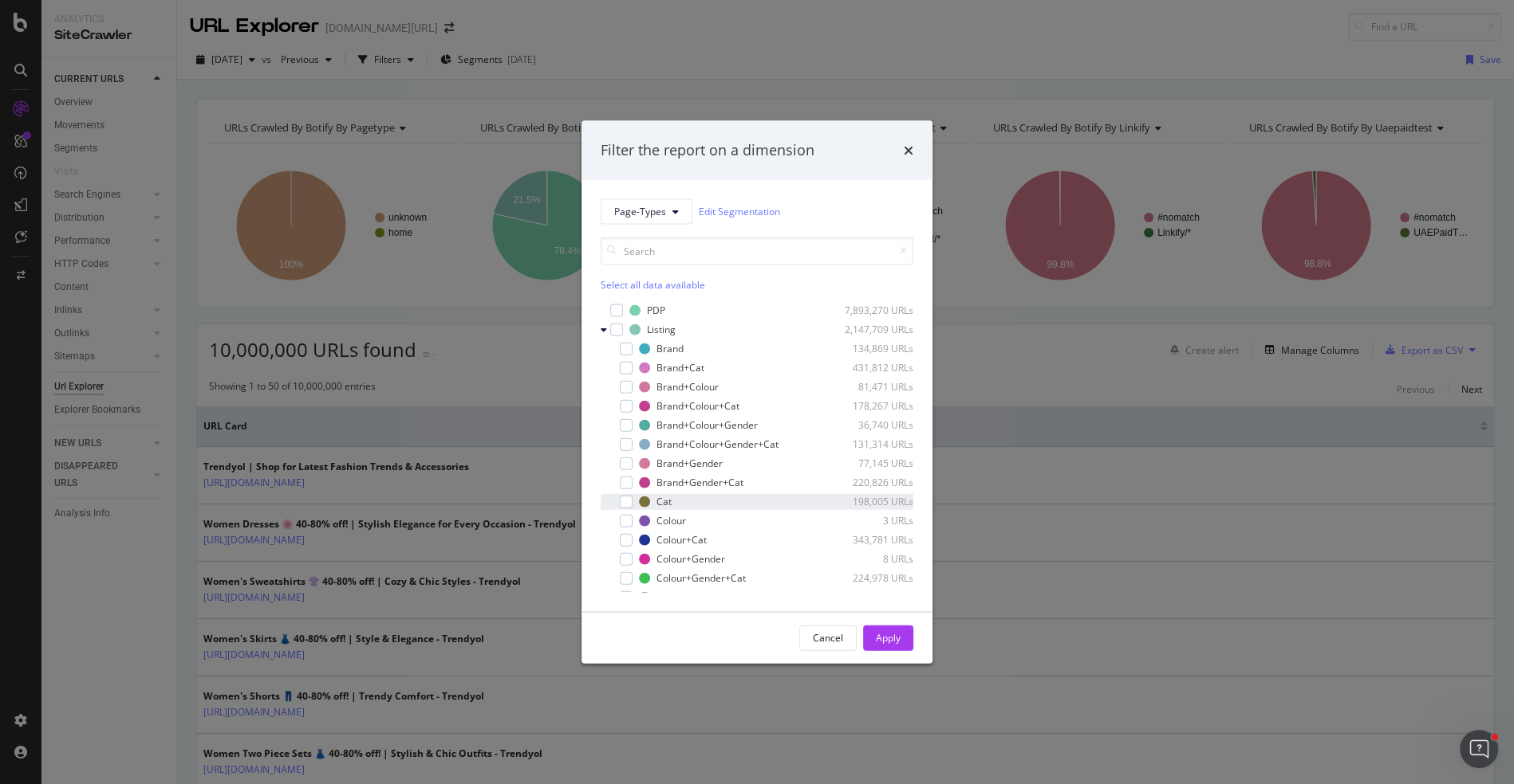
click at [631, 502] on div "Cat 198,005 URLs" at bounding box center [757, 501] width 312 height 16
click at [878, 638] on div "Apply" at bounding box center [888, 638] width 25 height 14
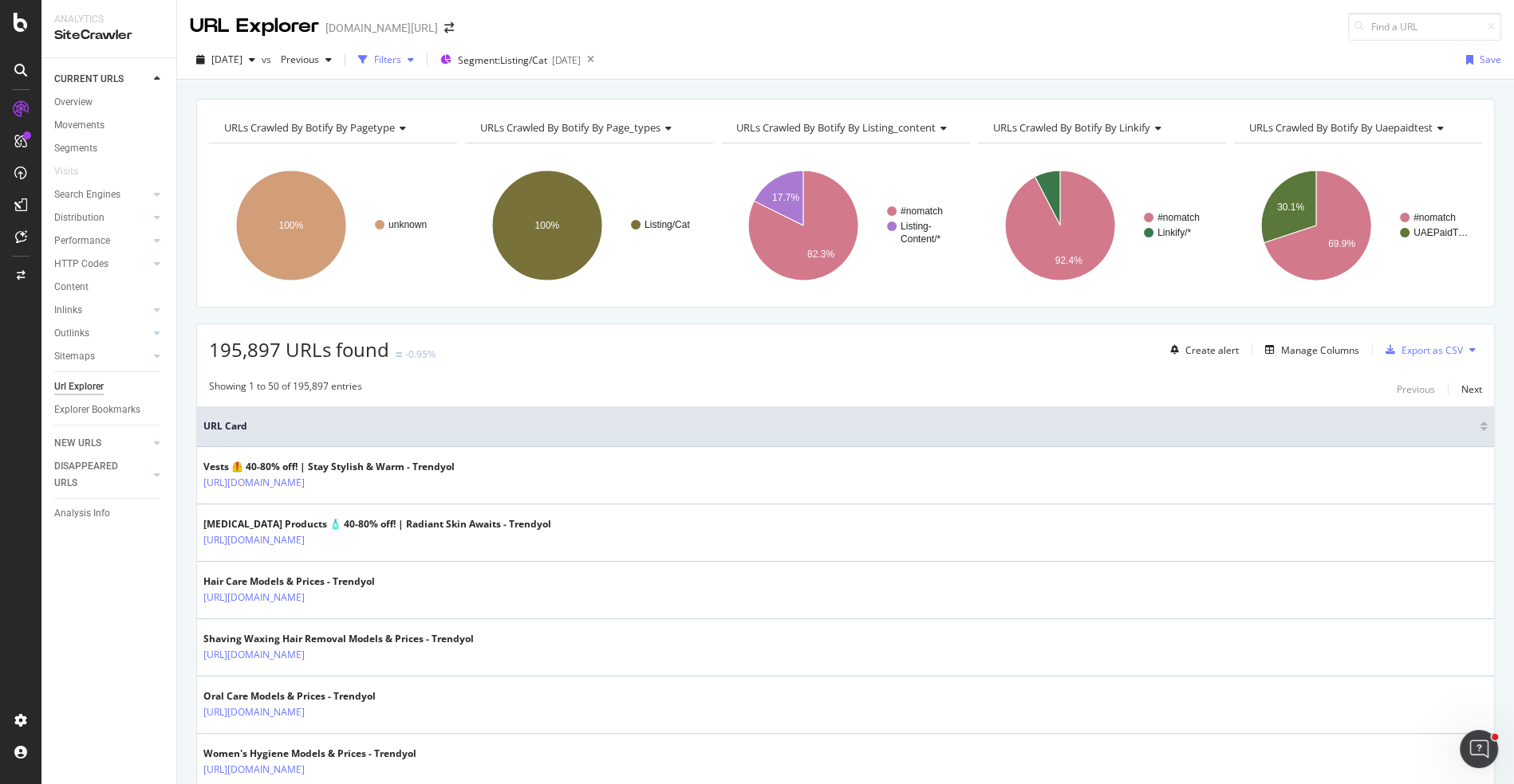
click at [402, 61] on div "Filters" at bounding box center [388, 60] width 27 height 14
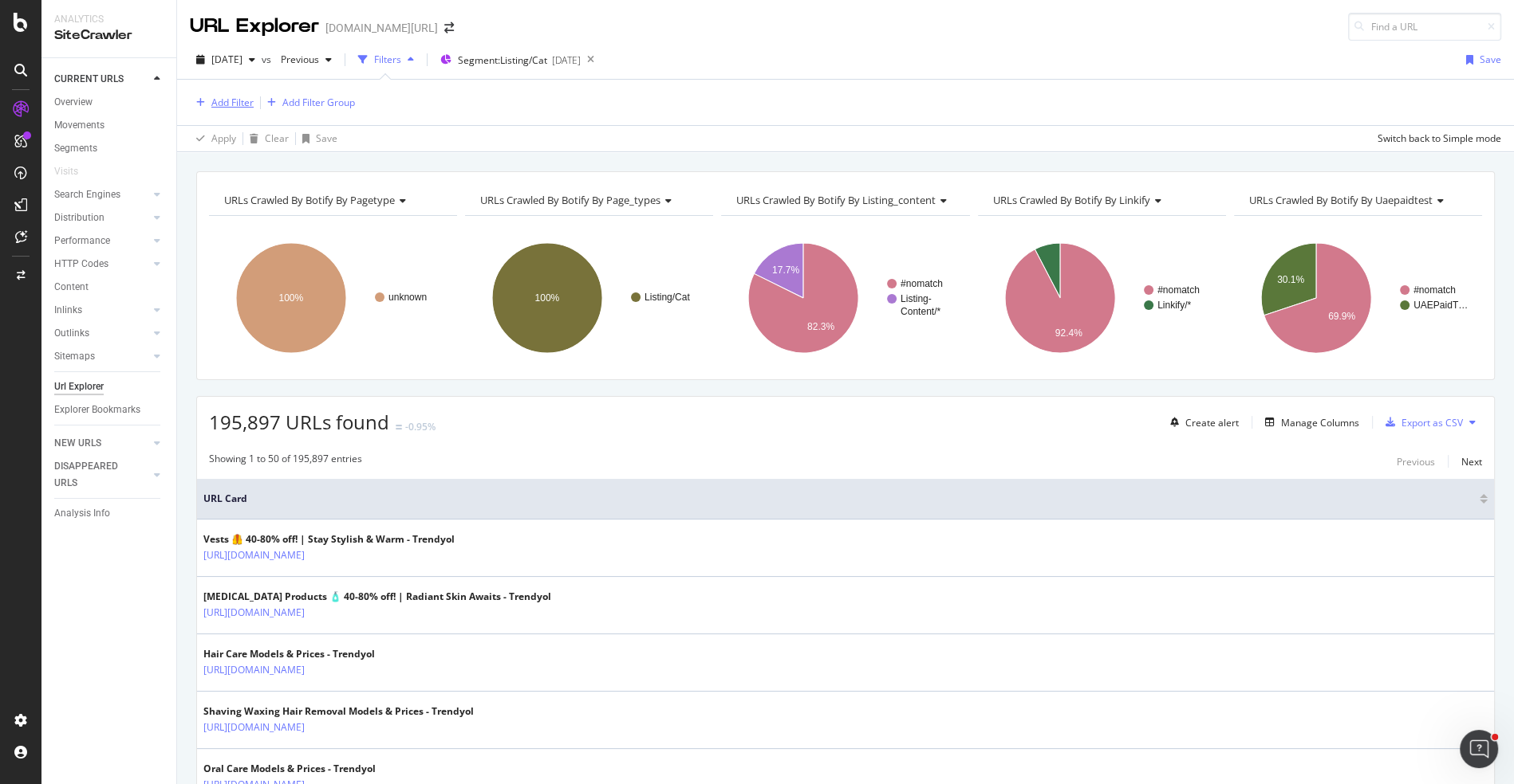
click at [218, 108] on div "Add Filter" at bounding box center [221, 103] width 64 height 18
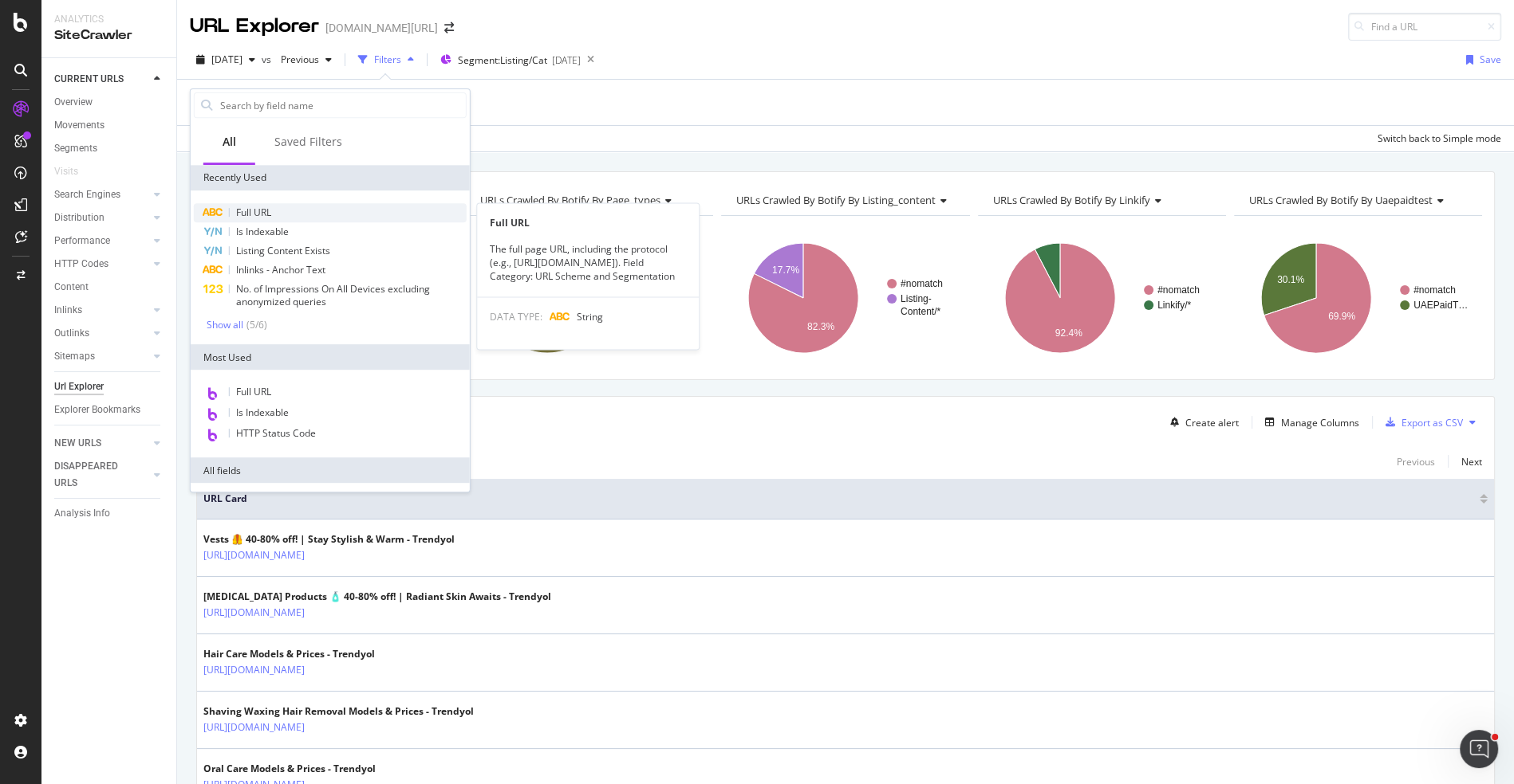
click at [270, 206] on span "Full URL" at bounding box center [253, 213] width 35 height 14
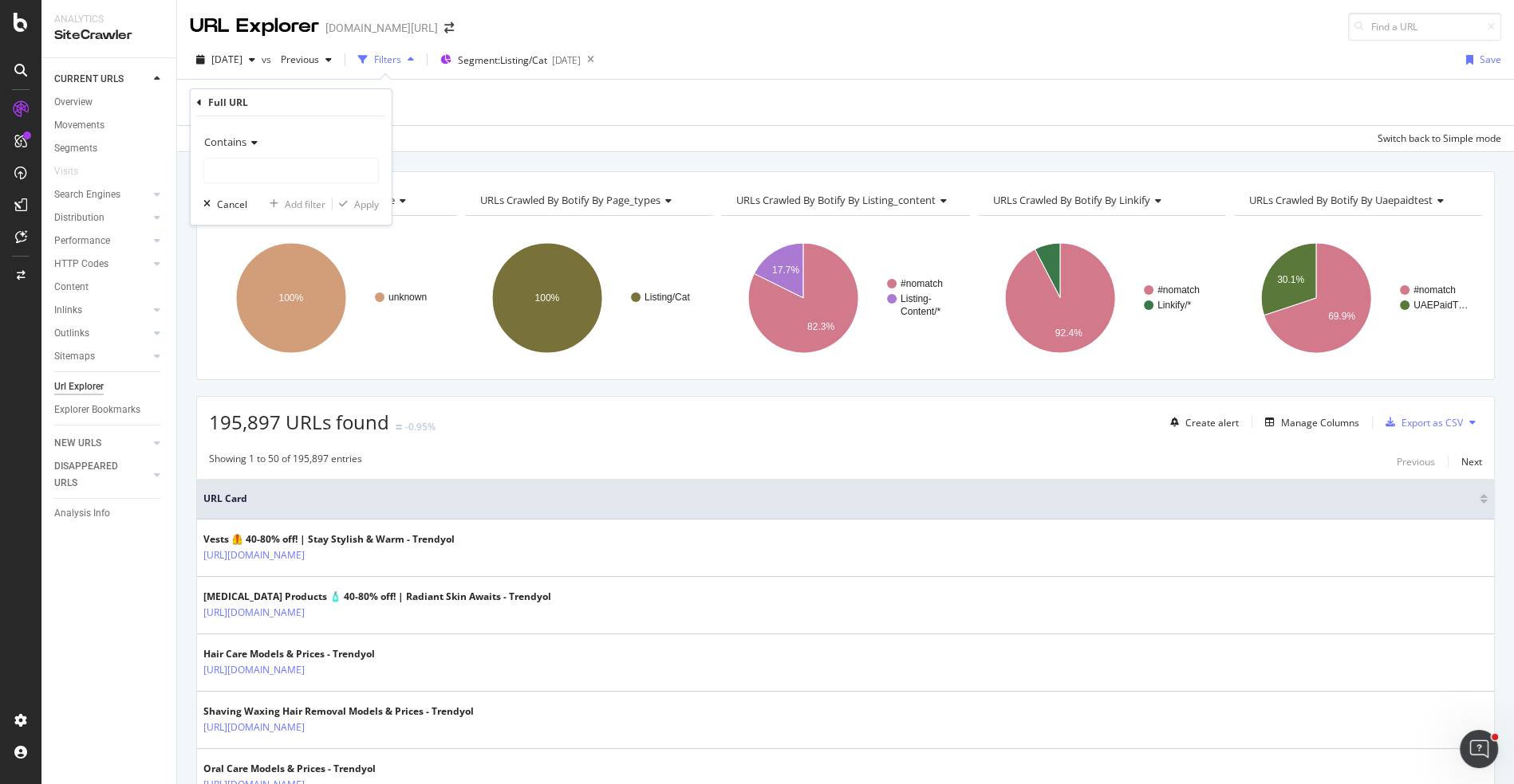
click at [263, 138] on div "Contains" at bounding box center [291, 142] width 176 height 26
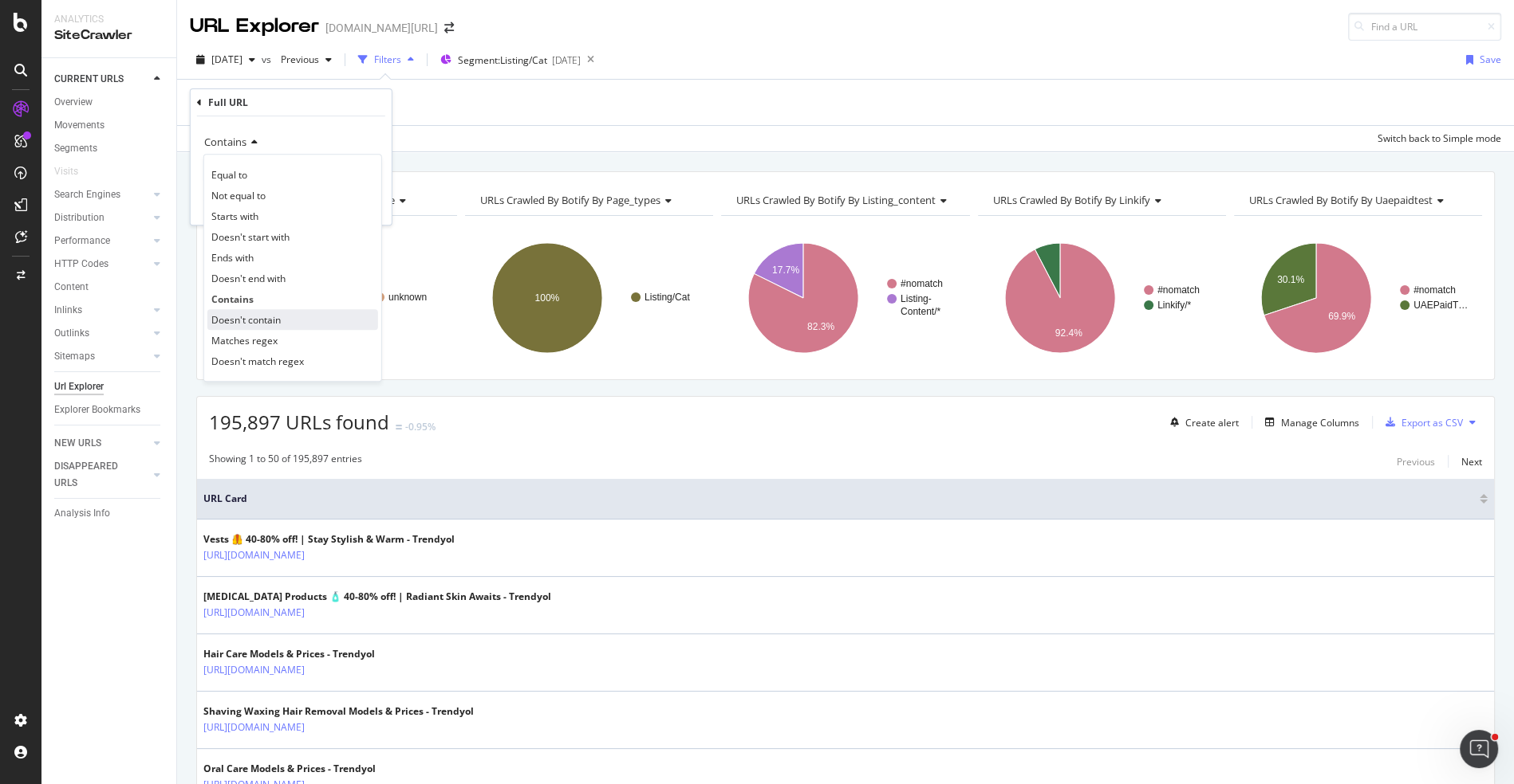
click at [269, 313] on span "Doesn't contain" at bounding box center [245, 320] width 70 height 14
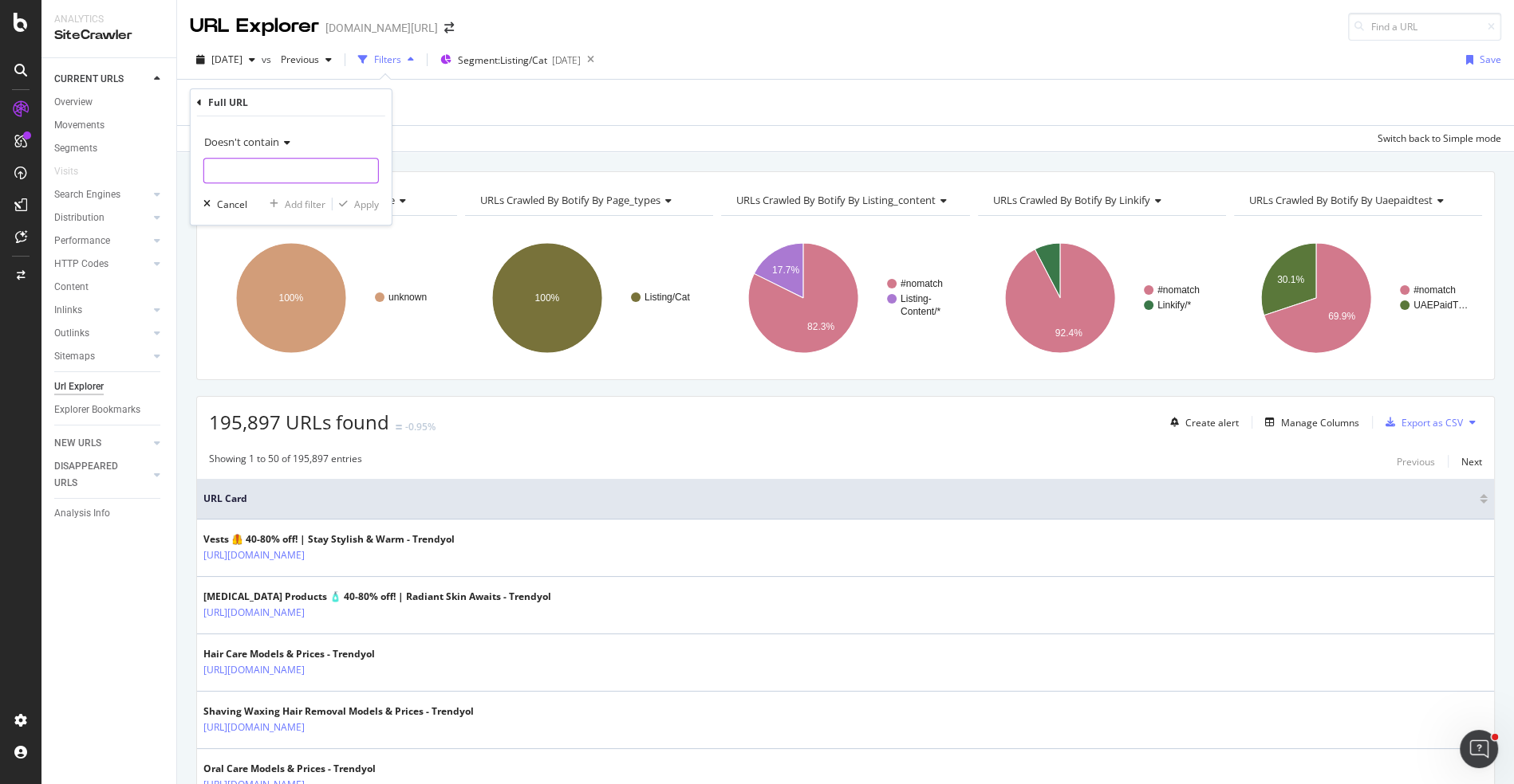
click at [283, 165] on input "text" at bounding box center [291, 171] width 174 height 26
type input "pi="
click at [347, 199] on icon "button" at bounding box center [343, 204] width 9 height 10
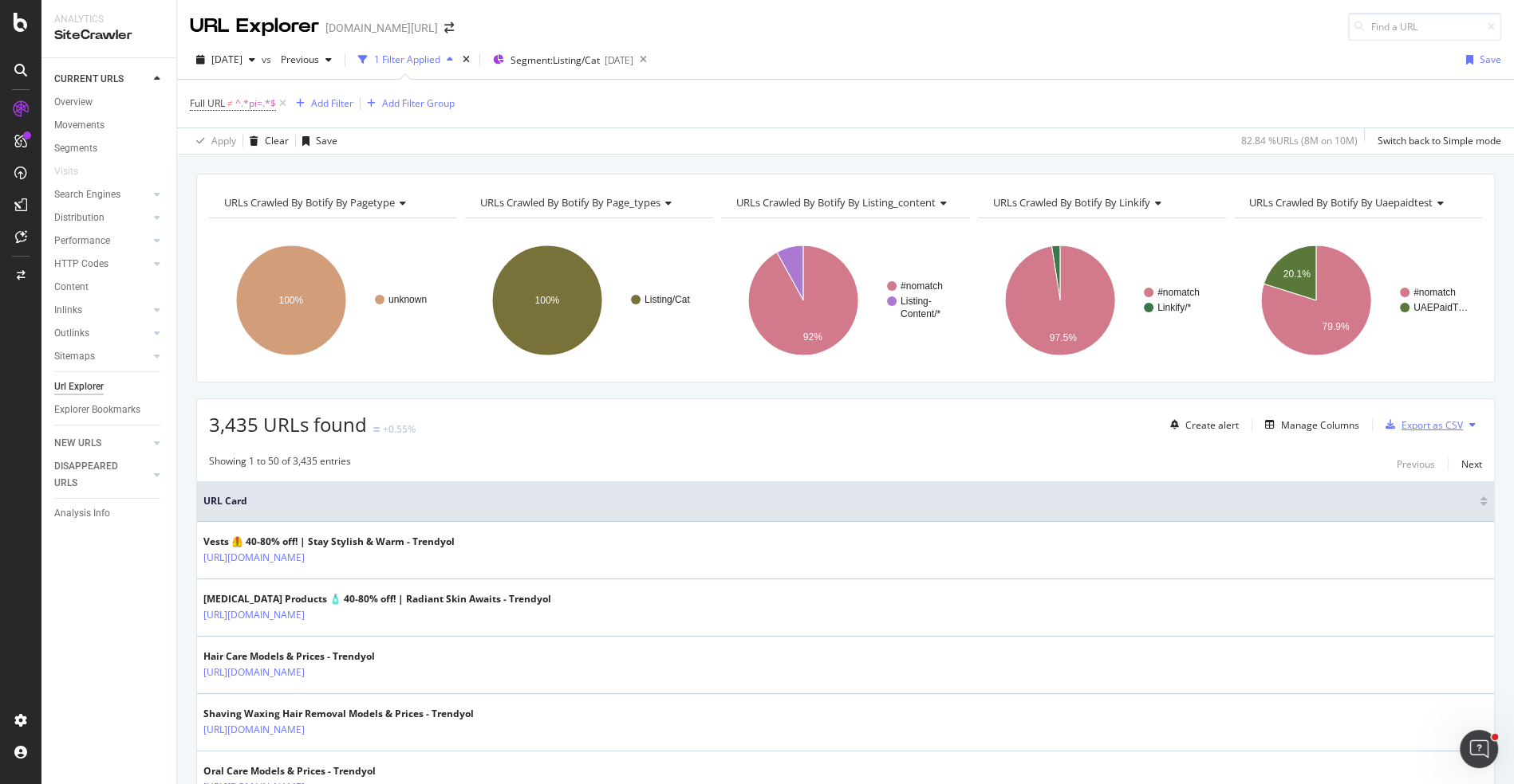
click at [1401, 420] on div "button" at bounding box center [1390, 425] width 23 height 10
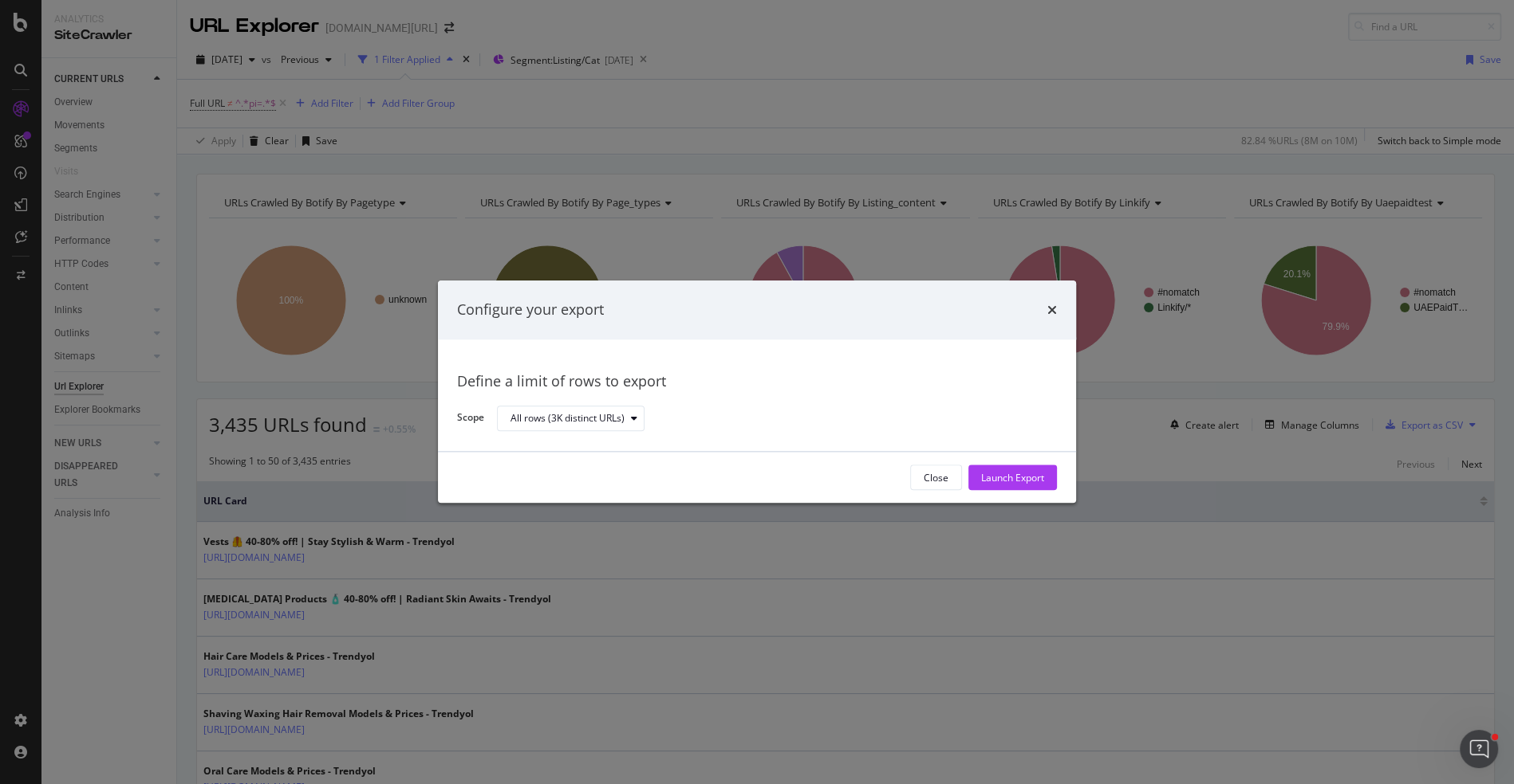
click at [925, 483] on div "Close" at bounding box center [936, 478] width 25 height 14
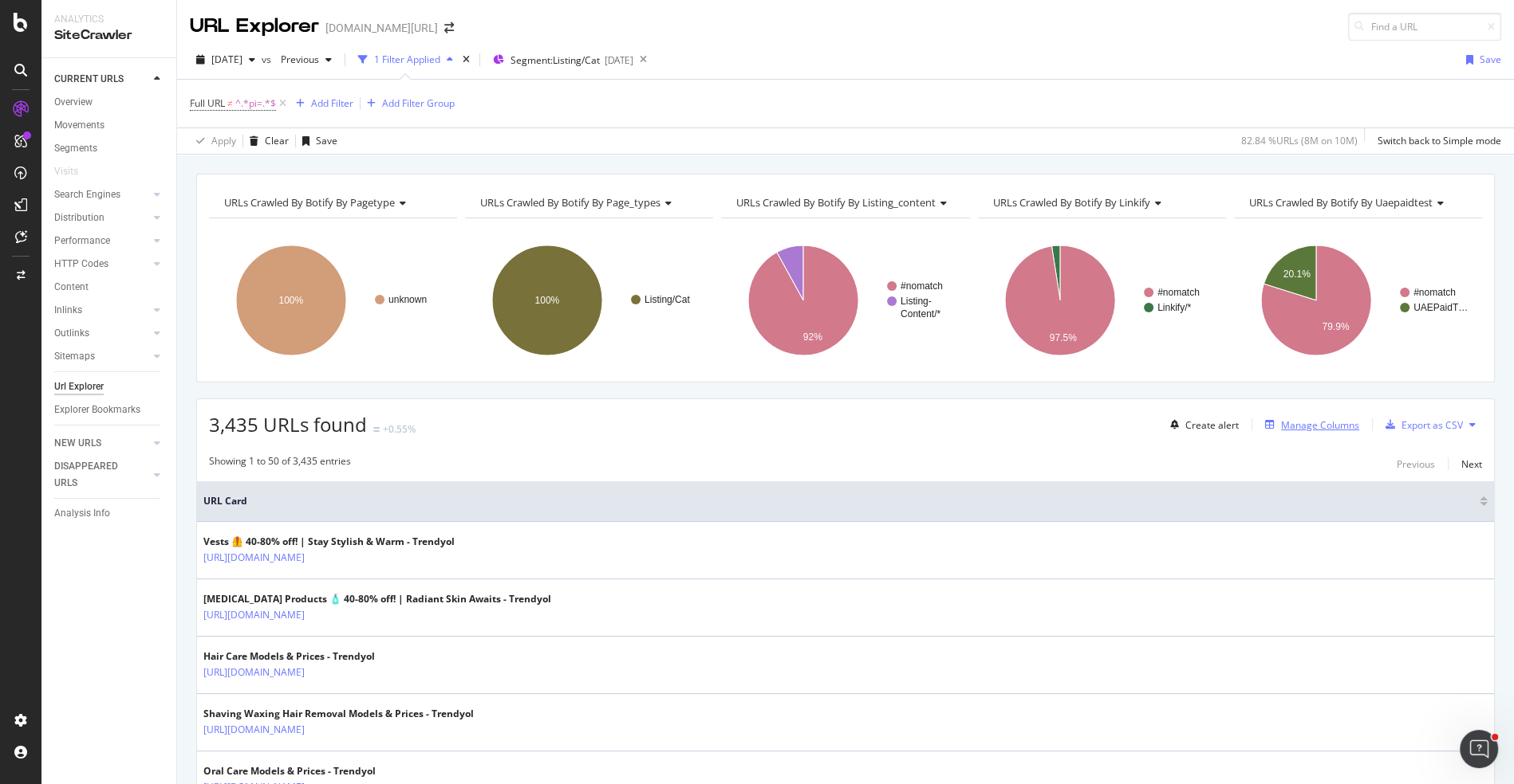
click at [1319, 421] on div "Manage Columns" at bounding box center [1321, 426] width 79 height 14
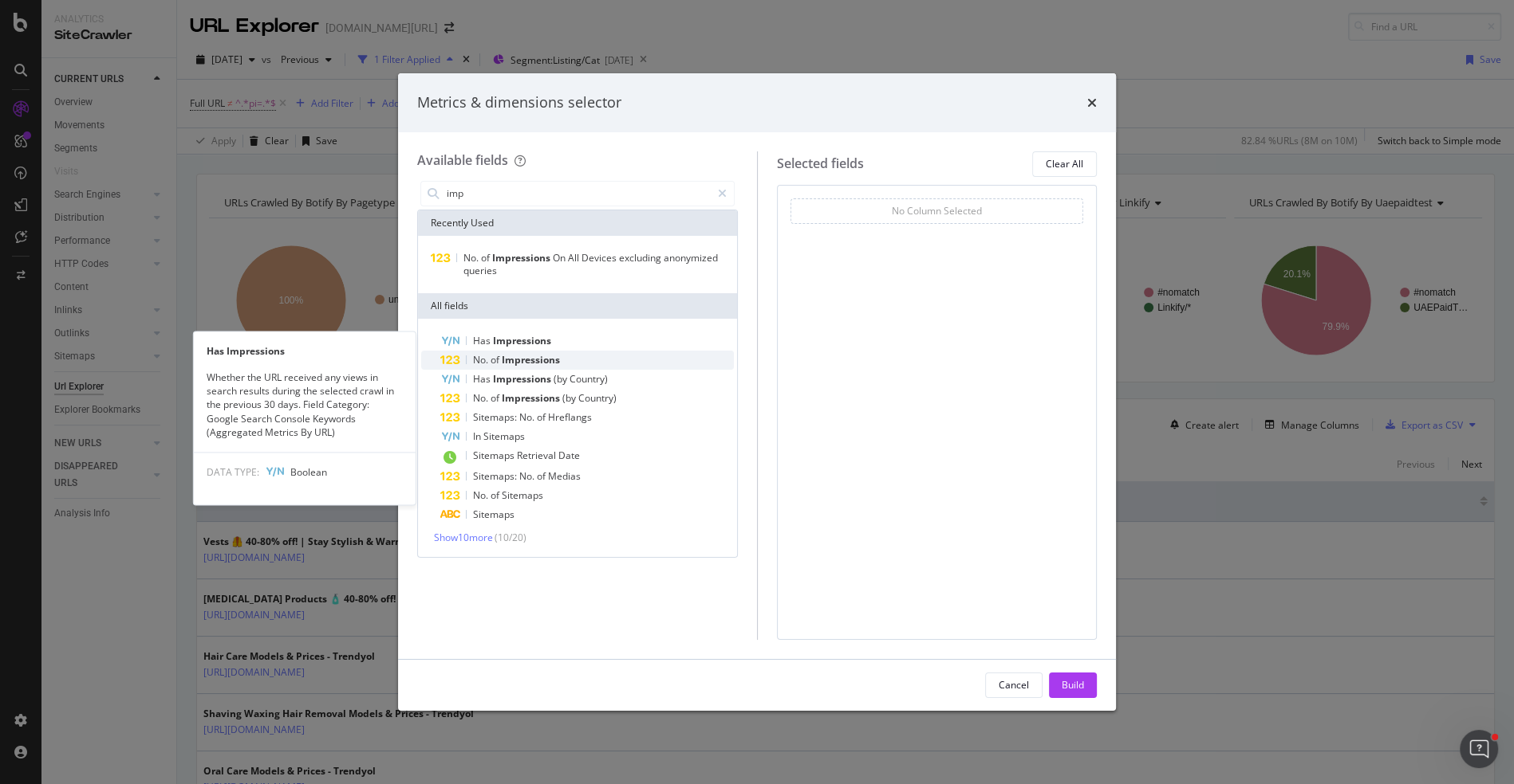
type input "imp"
click at [554, 355] on span "Impressions" at bounding box center [530, 360] width 58 height 14
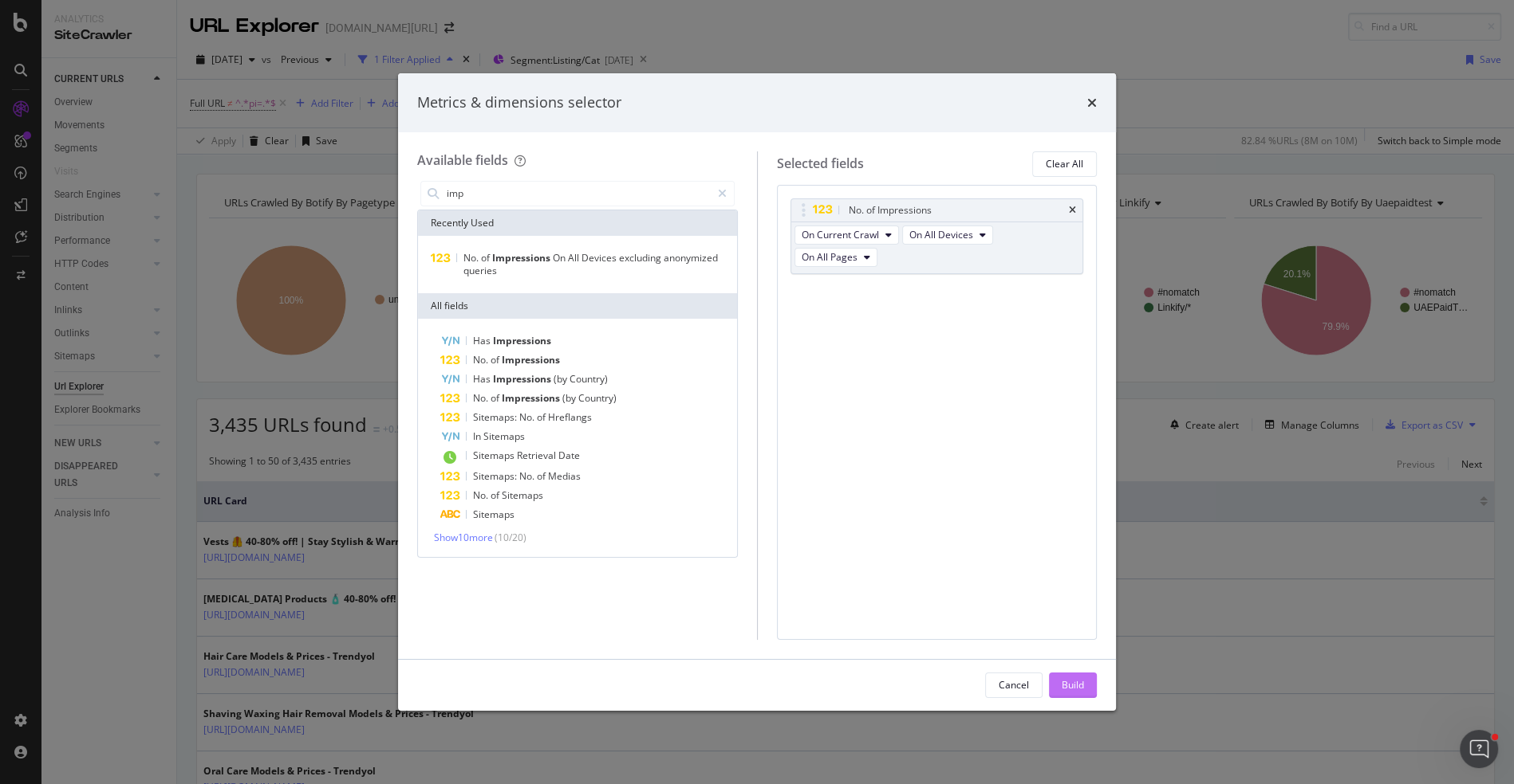
click at [1069, 681] on div "Build" at bounding box center [1072, 685] width 23 height 14
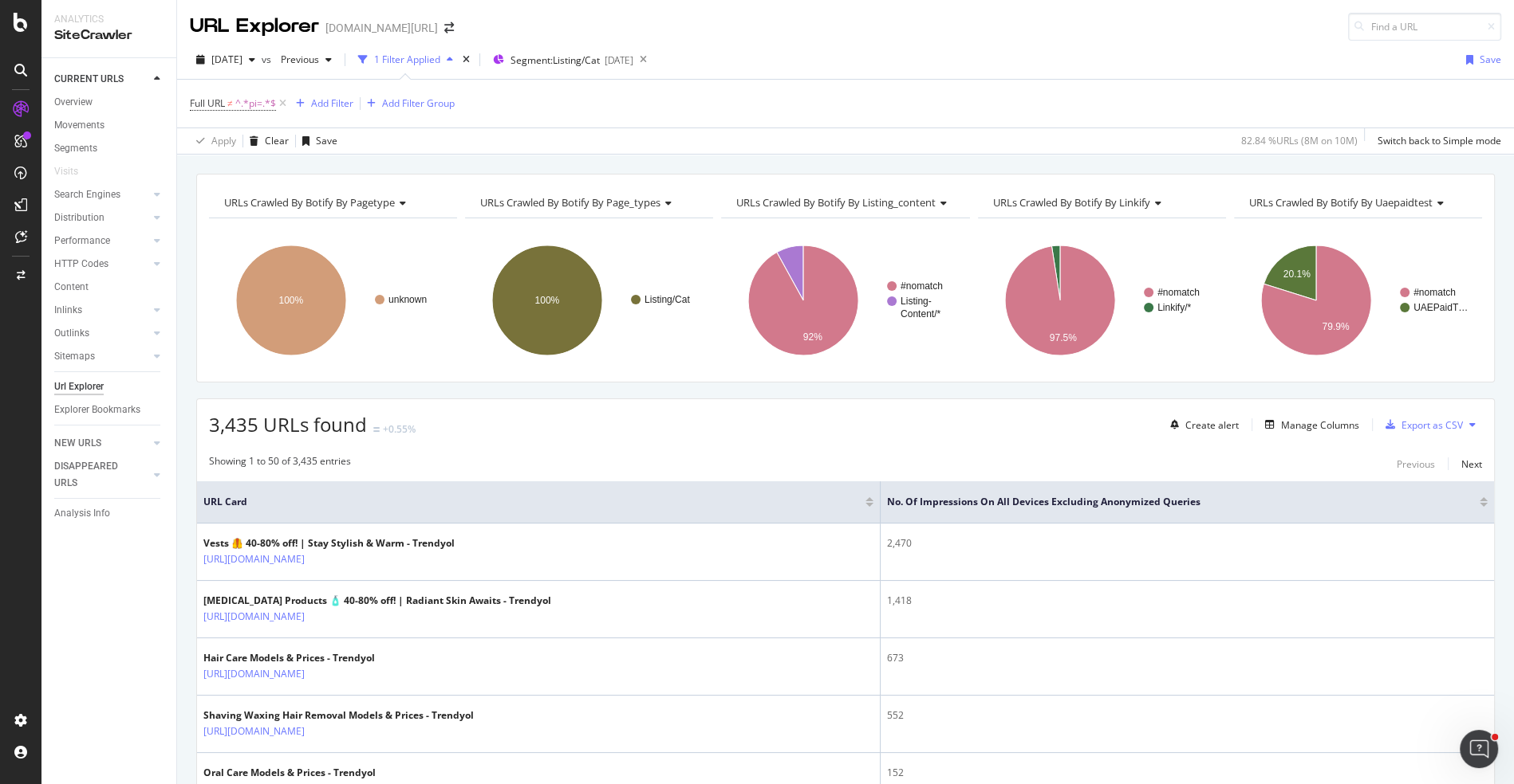
click at [1485, 503] on div at bounding box center [1484, 505] width 8 height 4
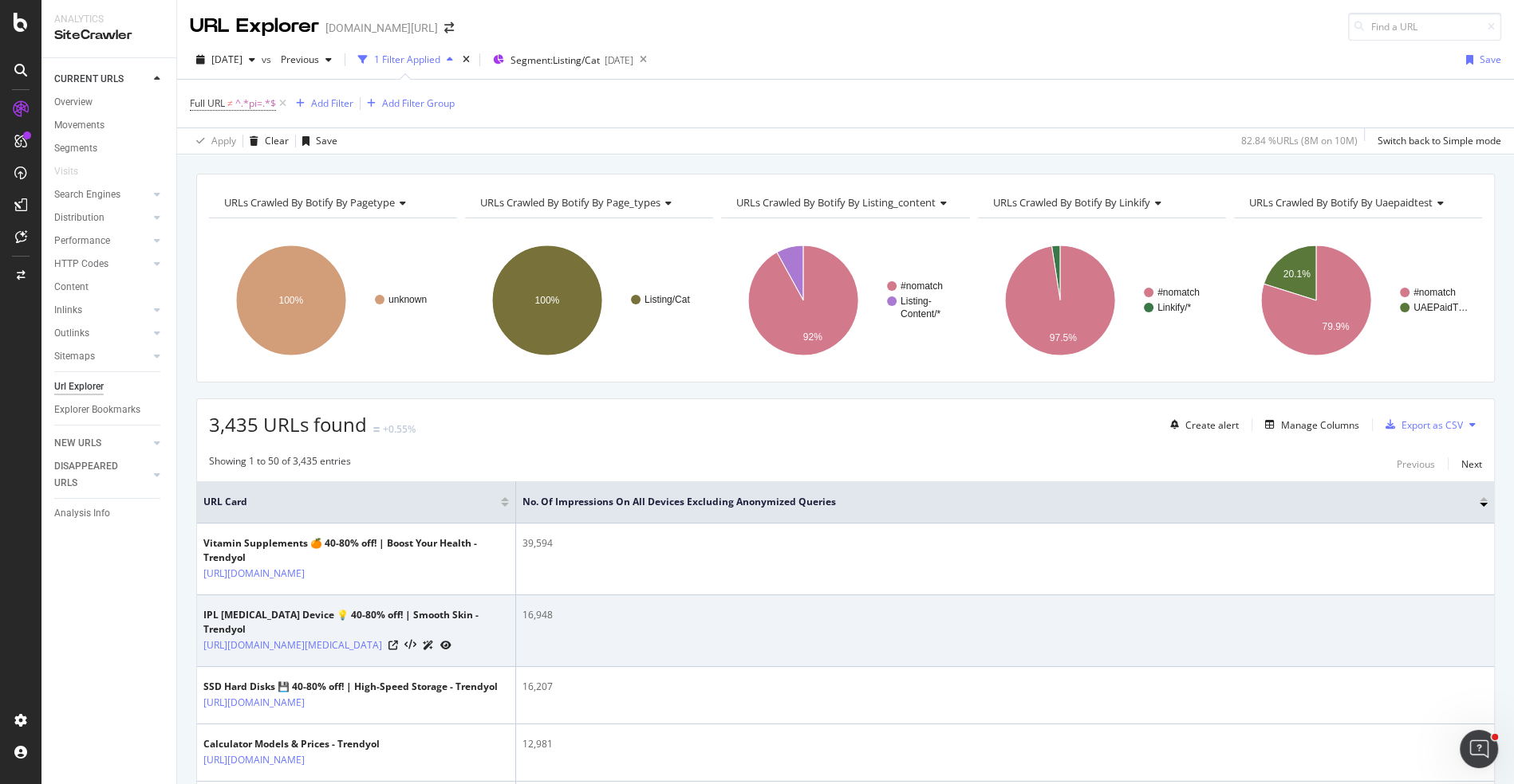
drag, startPoint x: 678, startPoint y: 638, endPoint x: 453, endPoint y: 624, distance: 225.4
click at [453, 624] on tr "IPL [MEDICAL_DATA] Device 💡 40-80% off! | Smooth Skin - Trendyol [URL][DOMAIN_N…" at bounding box center [845, 631] width 1297 height 72
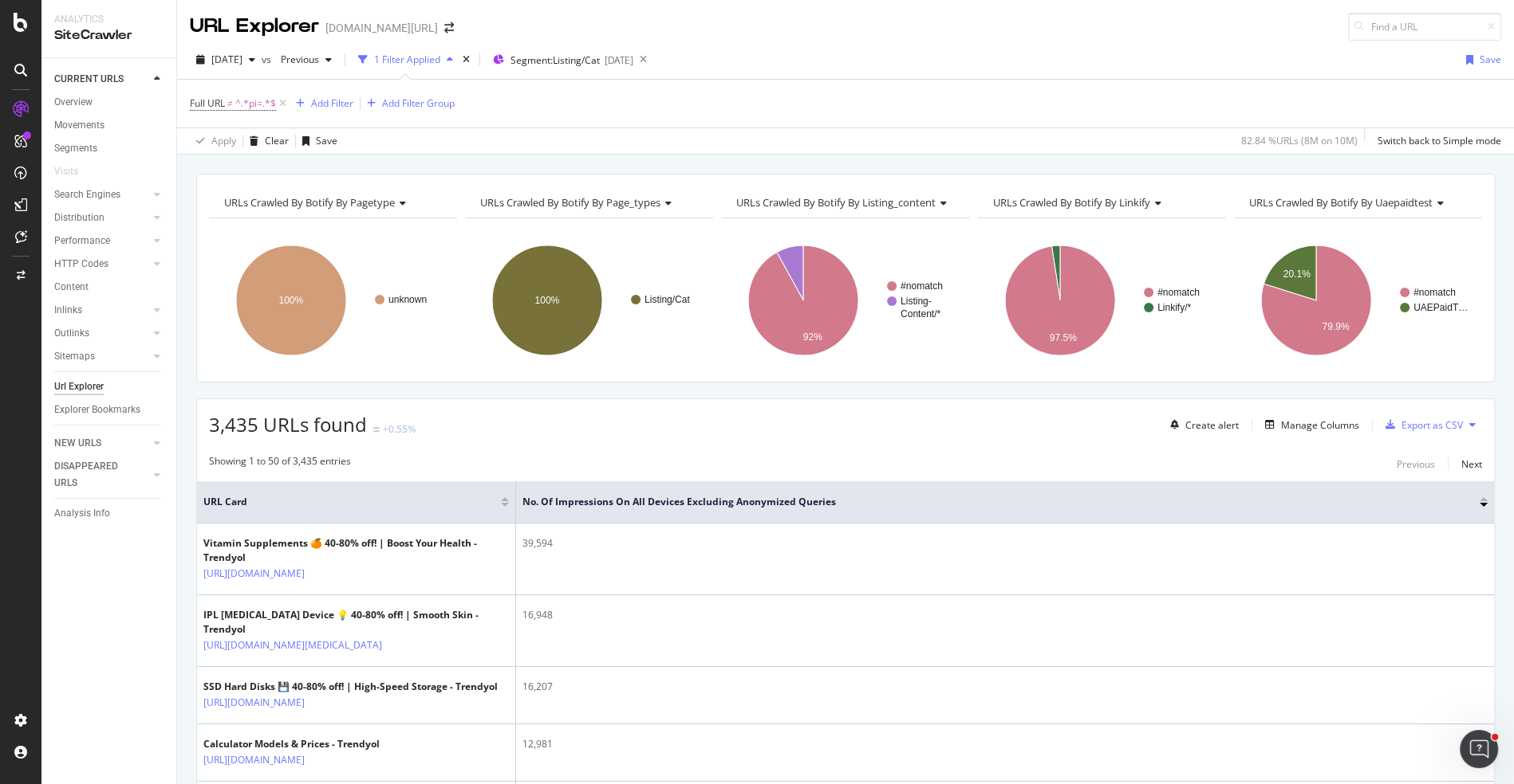
click at [138, 588] on div "CURRENT URLS Overview Movements Segments Visits Search Engines Top Charts Segme…" at bounding box center [108, 421] width 135 height 726
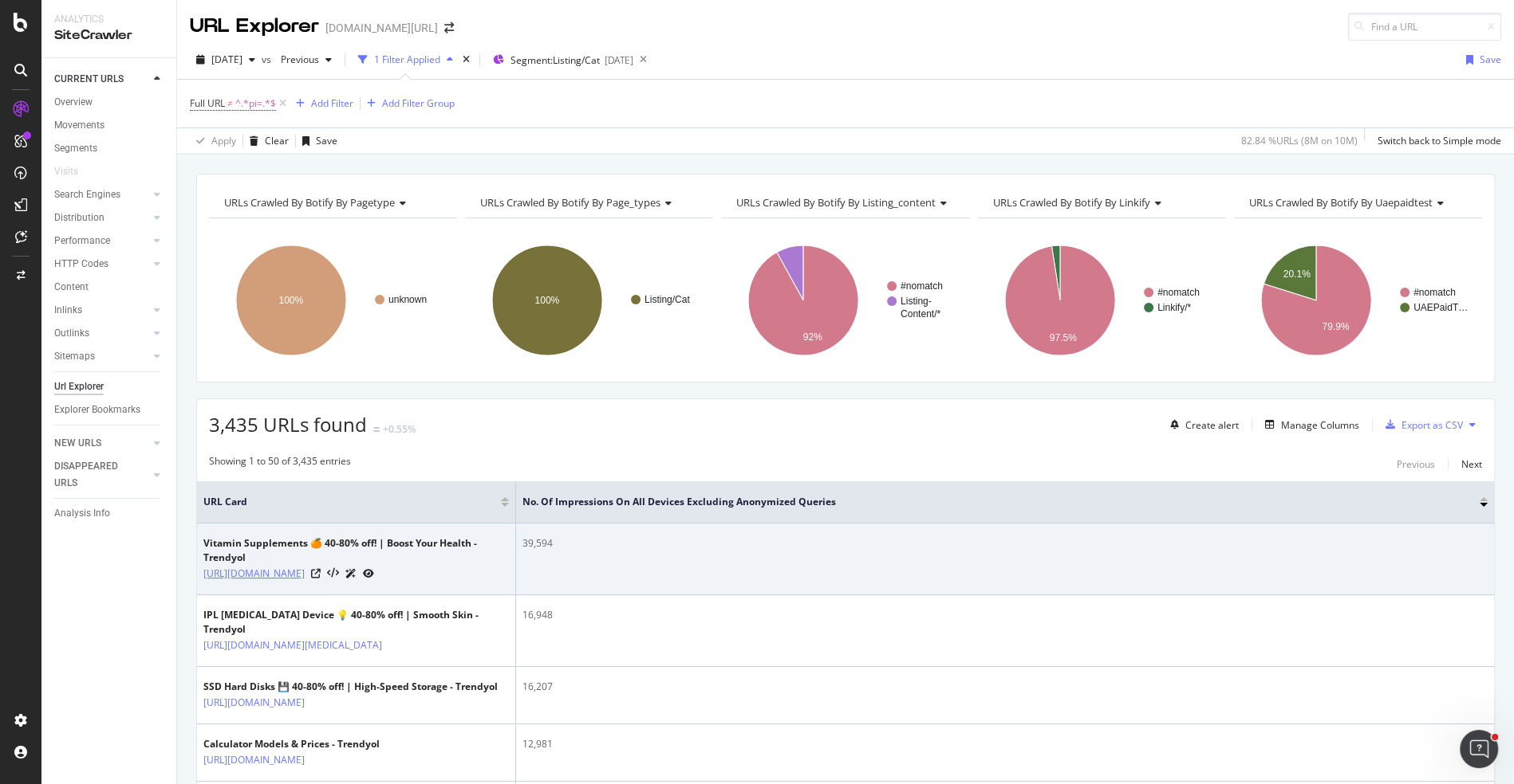
drag, startPoint x: 423, startPoint y: 567, endPoint x: 320, endPoint y: 567, distance: 103.0
click at [320, 567] on div "[URL][DOMAIN_NAME]" at bounding box center [355, 573] width 305 height 17
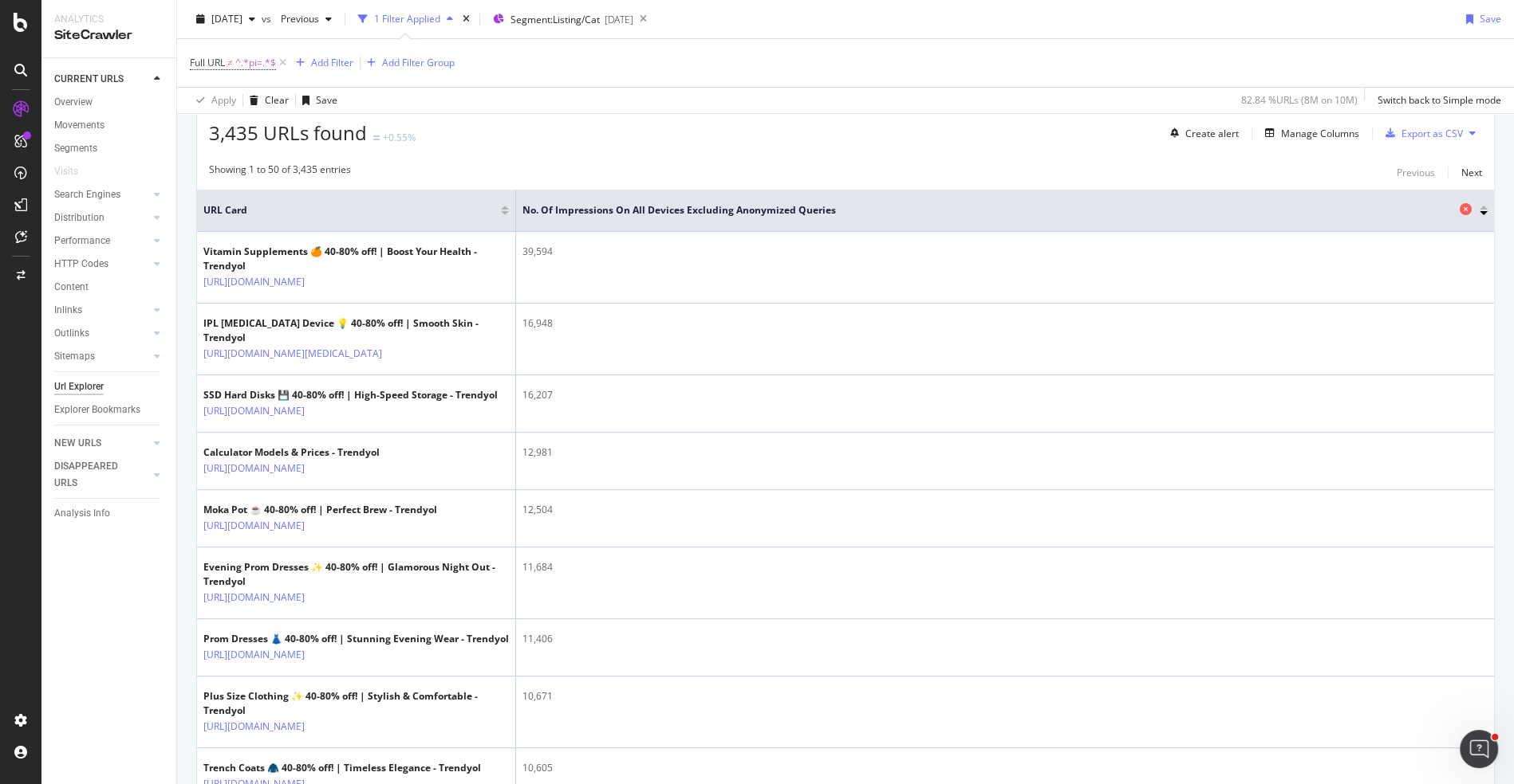
scroll to position [187, 0]
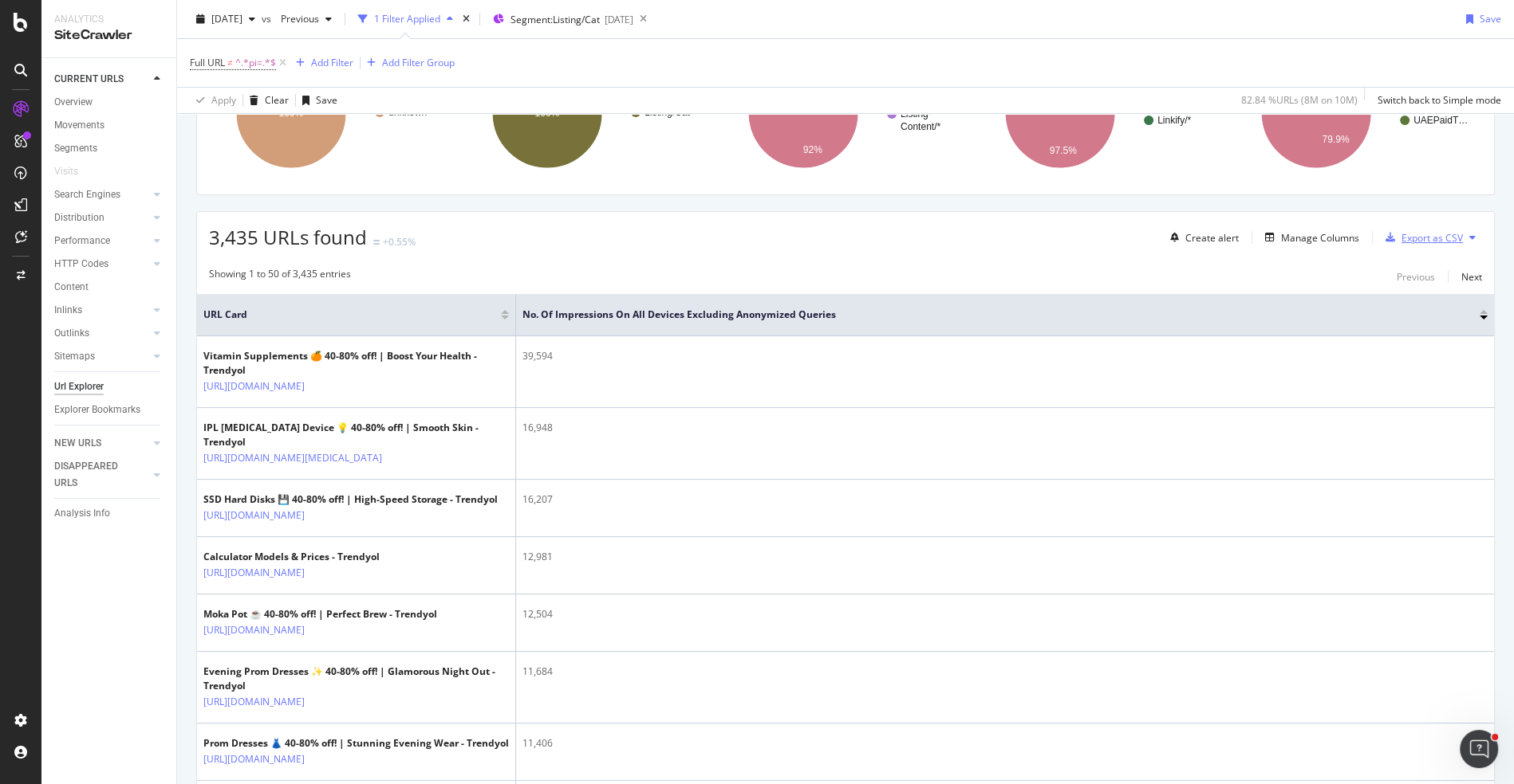
click at [1422, 237] on div "Export as CSV" at bounding box center [1432, 238] width 62 height 14
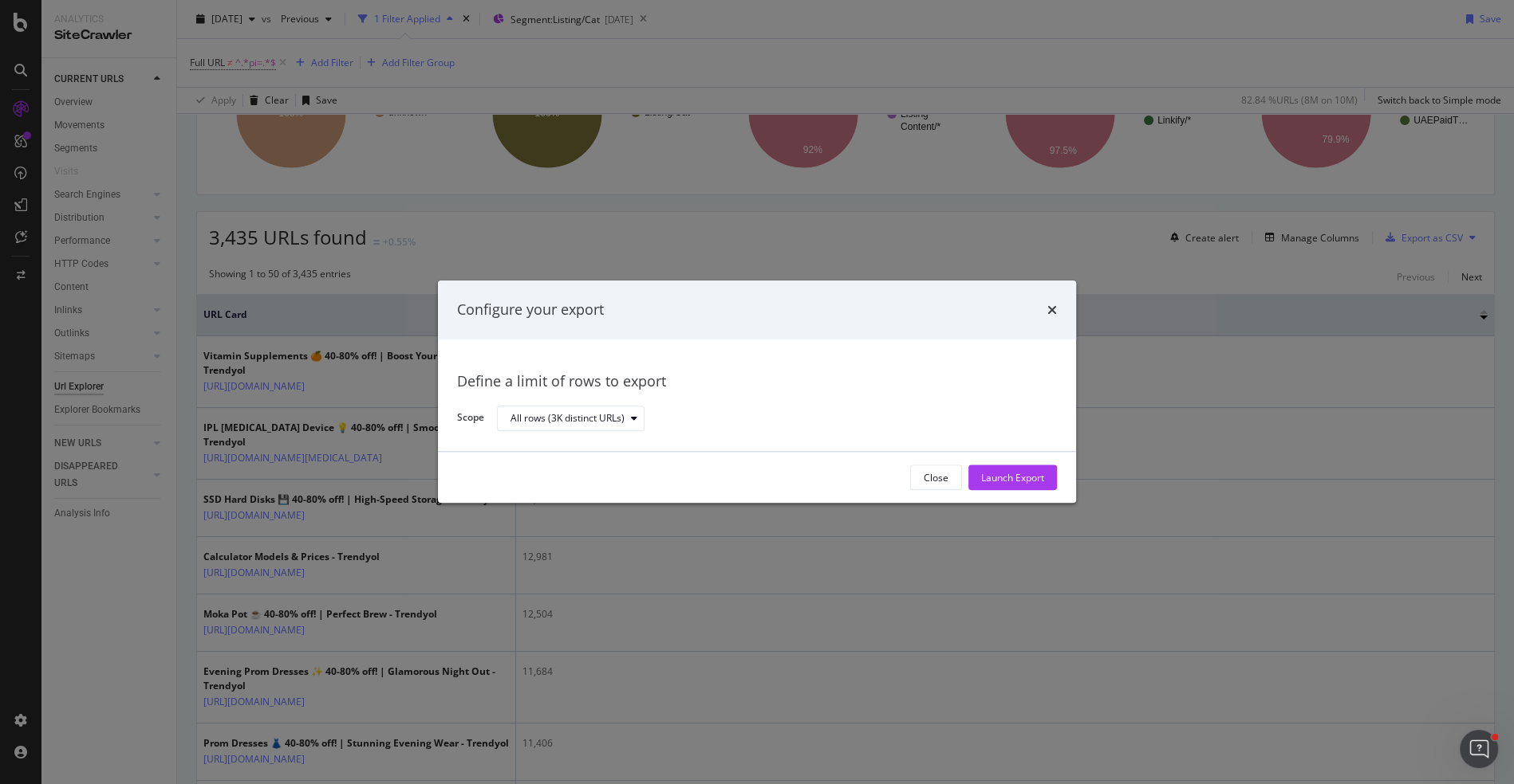
click at [543, 401] on div "Define a limit of rows to export Scope All rows (3K distinct URLs)" at bounding box center [757, 396] width 600 height 75
click at [543, 414] on div "All rows (3K distinct URLs)" at bounding box center [568, 419] width 114 height 10
click at [549, 467] on div "Define a limit" at bounding box center [546, 472] width 59 height 14
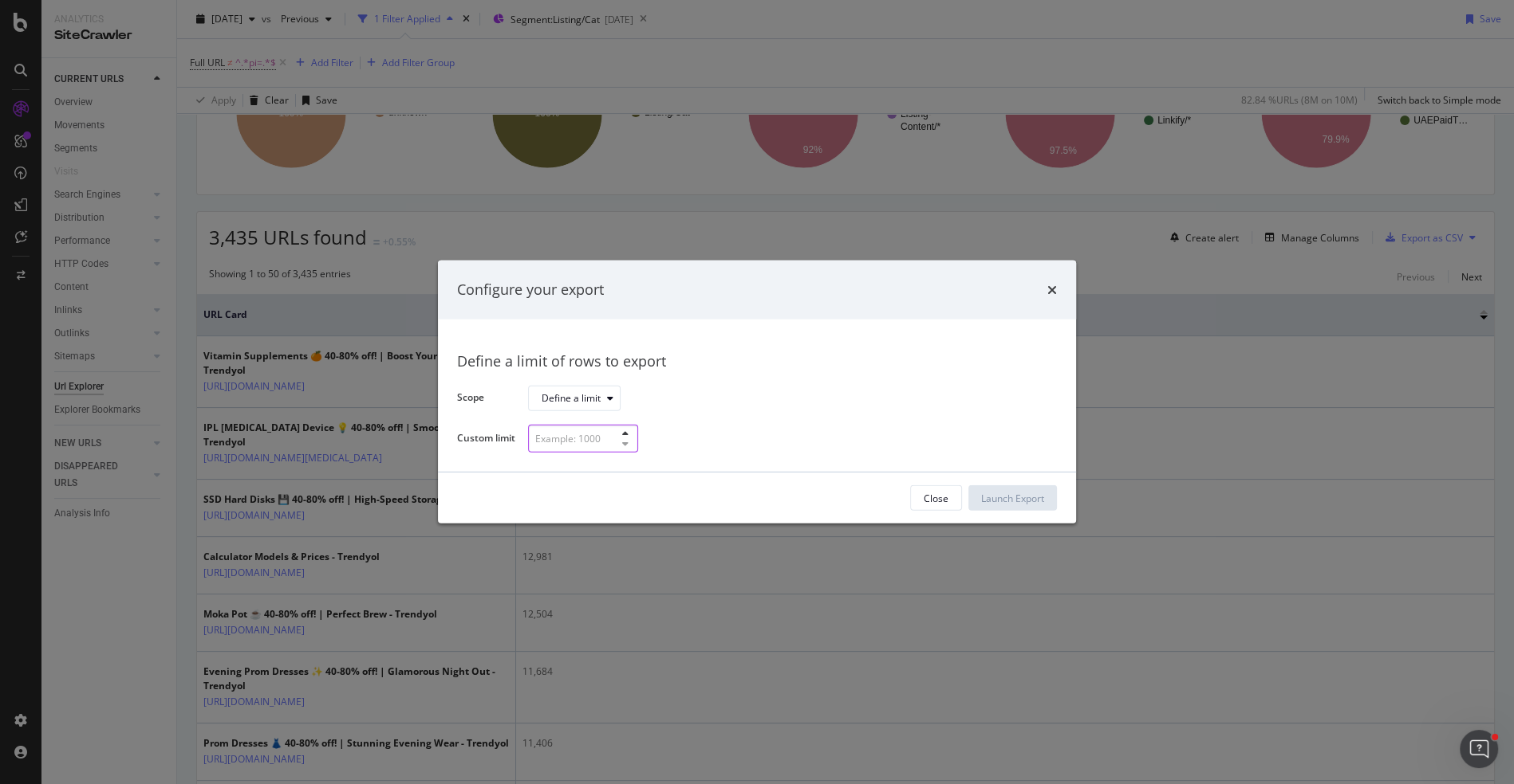
click at [561, 443] on input "modal" at bounding box center [583, 439] width 110 height 27
type input "100"
click at [979, 497] on button "Launch Export" at bounding box center [1012, 498] width 88 height 26
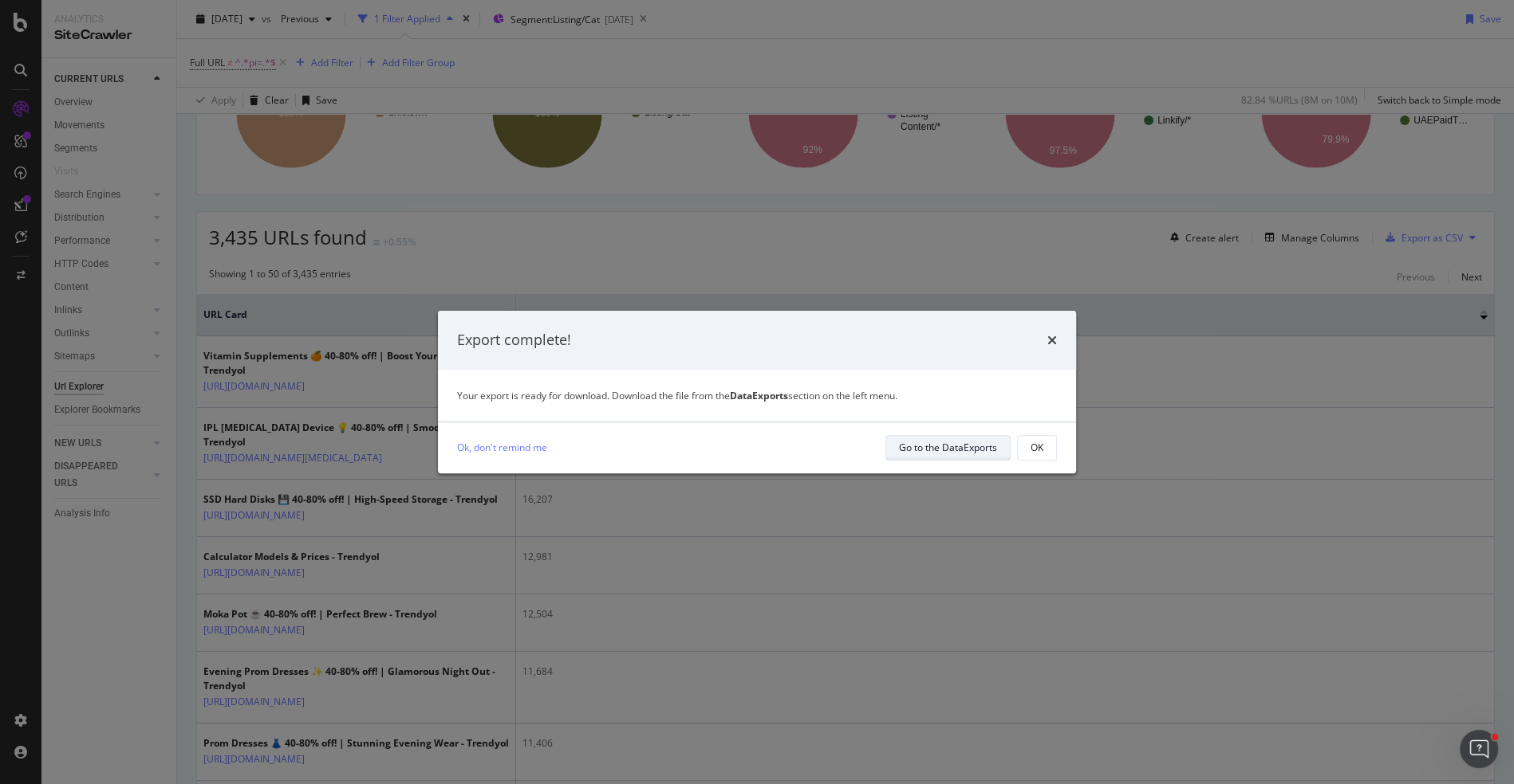
click at [943, 441] on div "Go to the DataExports" at bounding box center [948, 447] width 98 height 14
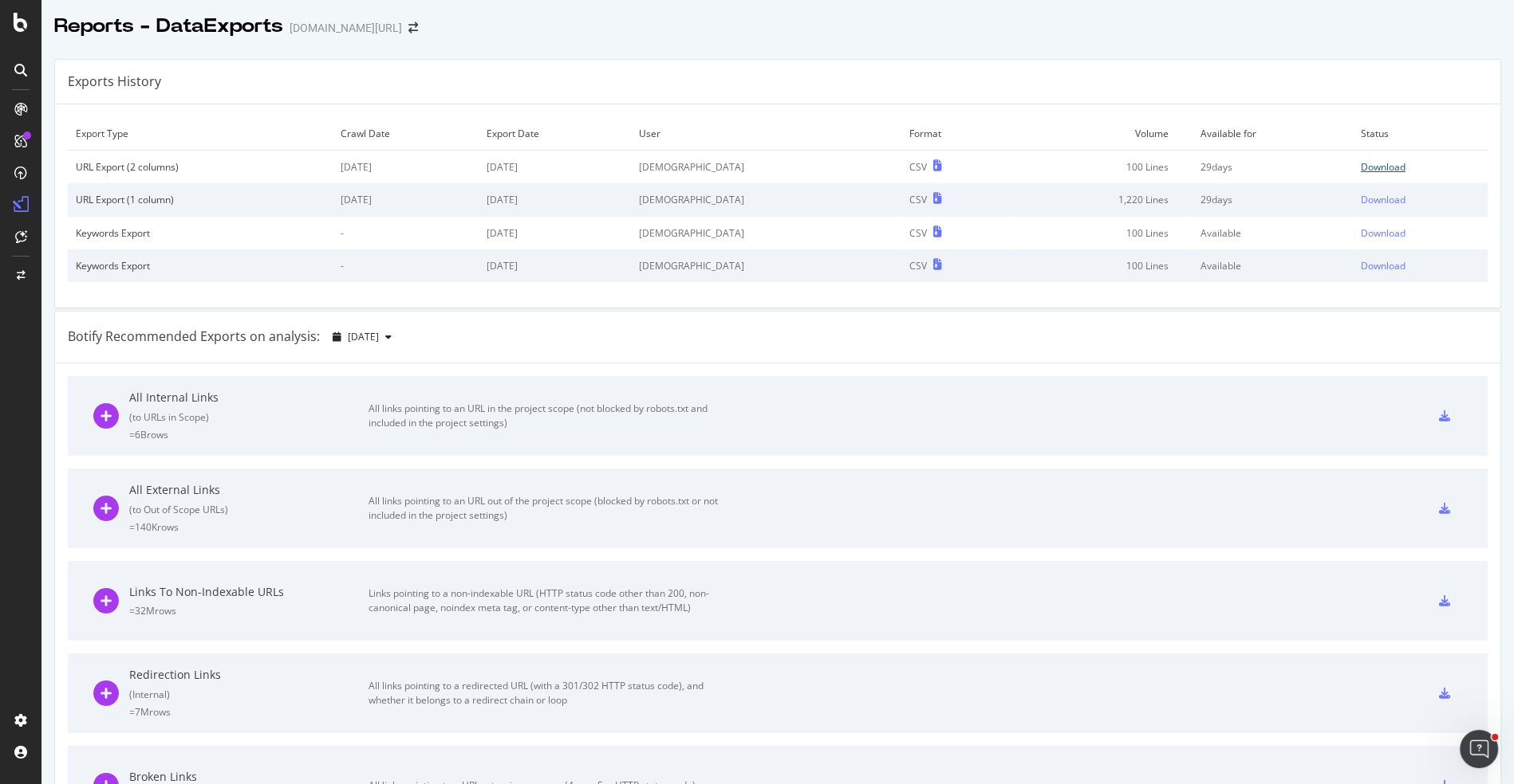
click at [1376, 163] on div "Download" at bounding box center [1382, 167] width 44 height 14
